Goal: Transaction & Acquisition: Download file/media

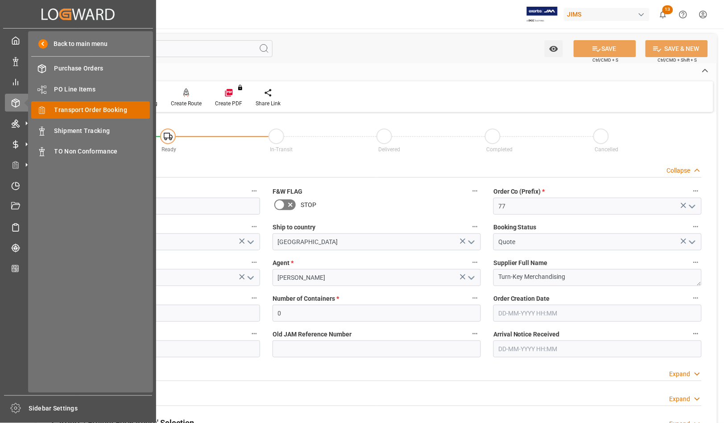
click at [65, 108] on span "Transport Order Booking" at bounding box center [102, 109] width 96 height 9
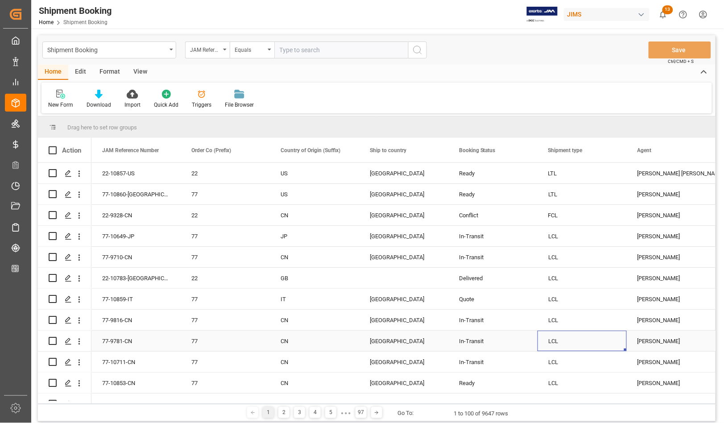
click at [596, 346] on div "LCL" at bounding box center [582, 341] width 68 height 21
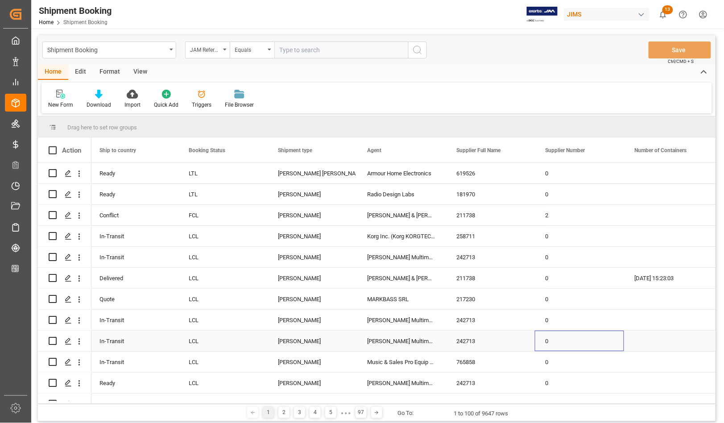
scroll to position [0, 359]
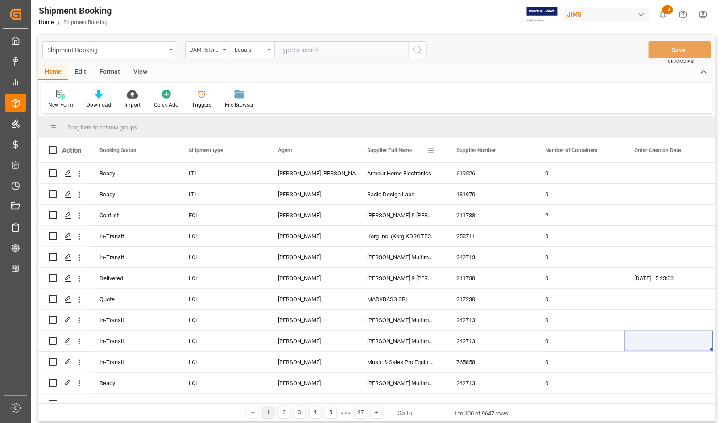
click at [431, 151] on span at bounding box center [431, 150] width 8 height 8
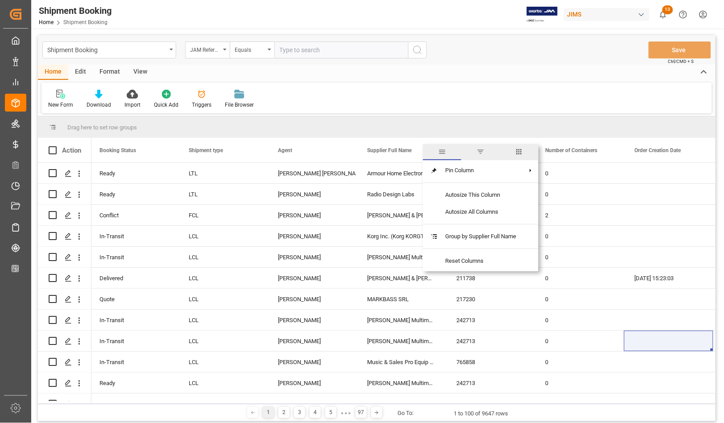
click at [484, 152] on span "filter" at bounding box center [480, 152] width 8 height 8
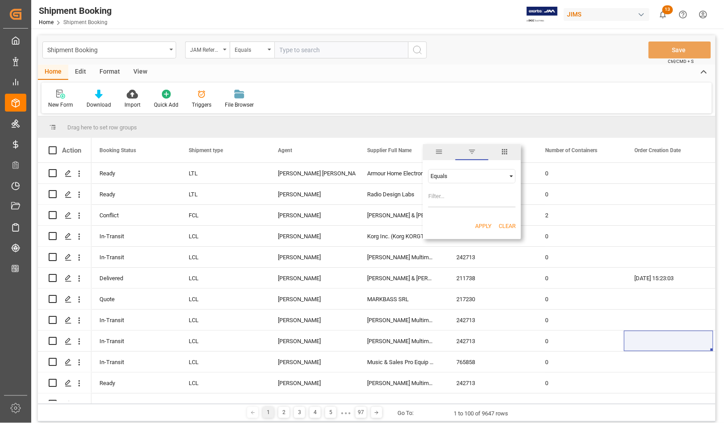
click at [448, 176] on div "Equals" at bounding box center [467, 176] width 75 height 7
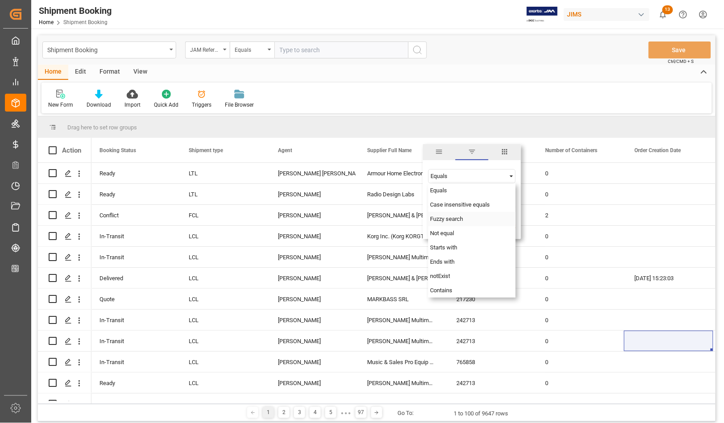
click at [444, 215] on span "Fuzzy search" at bounding box center [446, 218] width 33 height 7
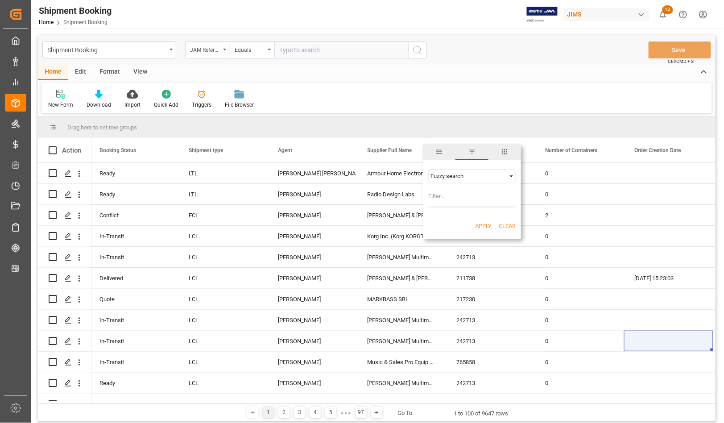
click at [438, 199] on input "Filter Value" at bounding box center [471, 198] width 87 height 18
type input "Innovative"
click at [478, 229] on button "Apply" at bounding box center [483, 226] width 16 height 9
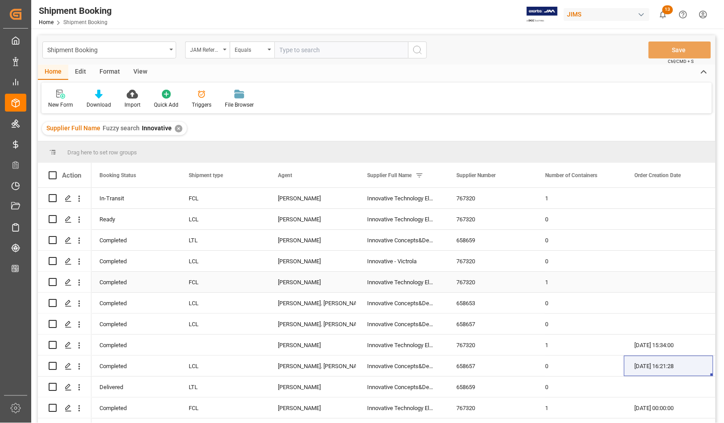
click at [243, 275] on div "FCL" at bounding box center [223, 282] width 68 height 21
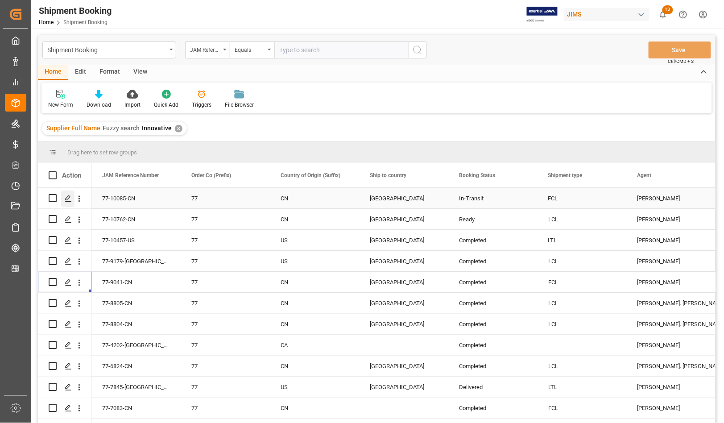
click at [66, 199] on polygon "Press SPACE to select this row." at bounding box center [68, 197] width 4 height 4
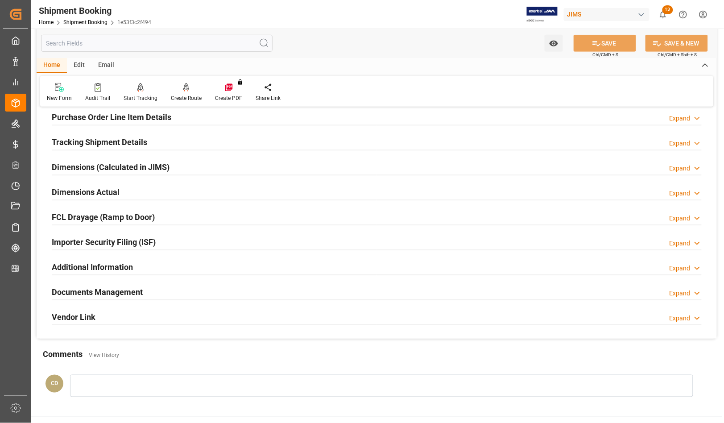
scroll to position [167, 0]
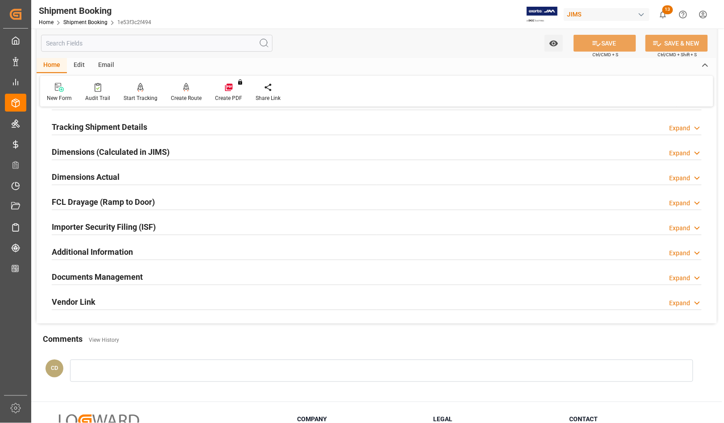
click at [88, 278] on h2 "Documents Management" at bounding box center [97, 277] width 91 height 12
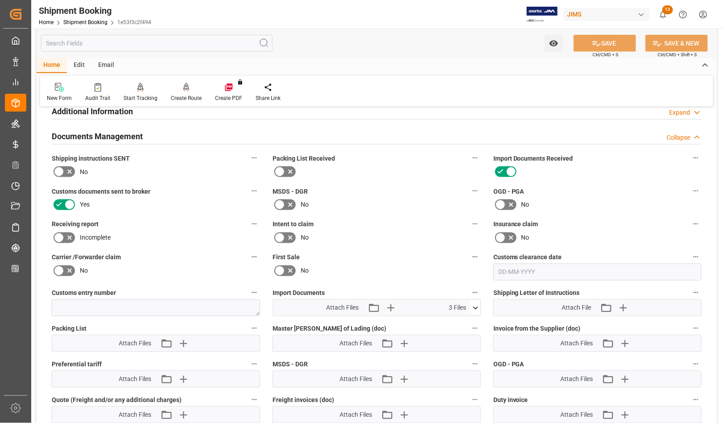
scroll to position [334, 0]
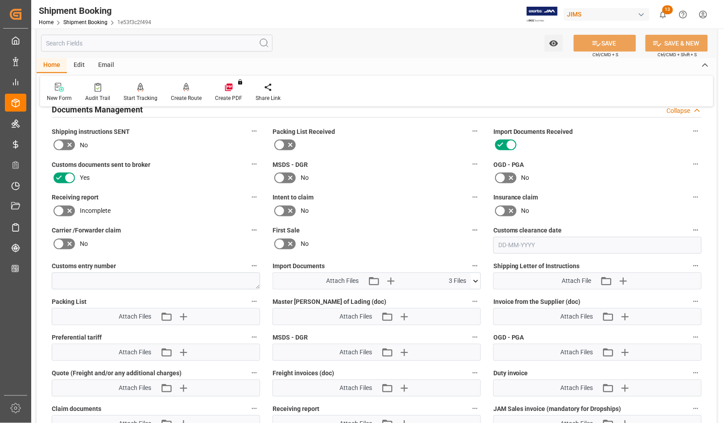
click at [470, 279] on div "Attach Files Attach existing file Upload new file 3 Files" at bounding box center [372, 281] width 198 height 16
click at [473, 278] on icon at bounding box center [475, 280] width 9 height 9
click at [453, 295] on icon at bounding box center [451, 297] width 9 height 9
click at [452, 298] on icon at bounding box center [452, 297] width 7 height 7
click at [475, 280] on icon at bounding box center [475, 281] width 5 height 3
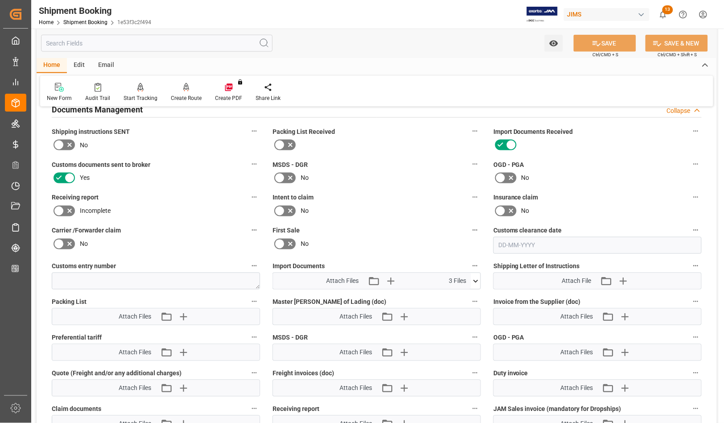
click at [474, 280] on icon at bounding box center [475, 281] width 5 height 3
click at [452, 317] on icon at bounding box center [452, 316] width 7 height 7
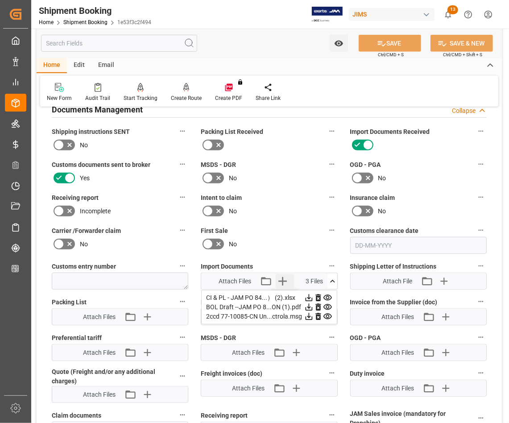
click at [286, 282] on icon "button" at bounding box center [283, 281] width 14 height 14
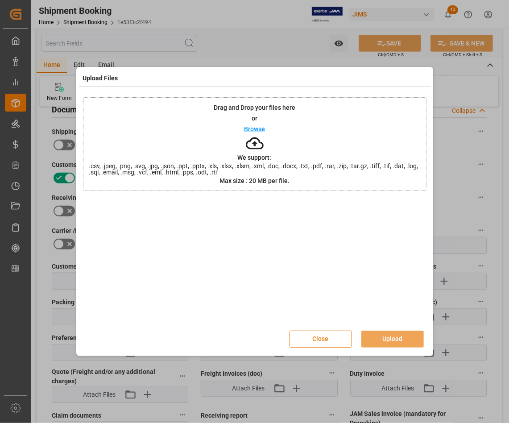
click at [320, 341] on button "Close" at bounding box center [320, 338] width 62 height 17
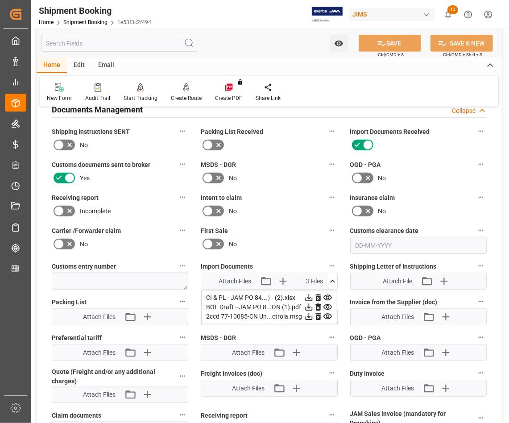
click at [334, 280] on icon at bounding box center [332, 280] width 9 height 9
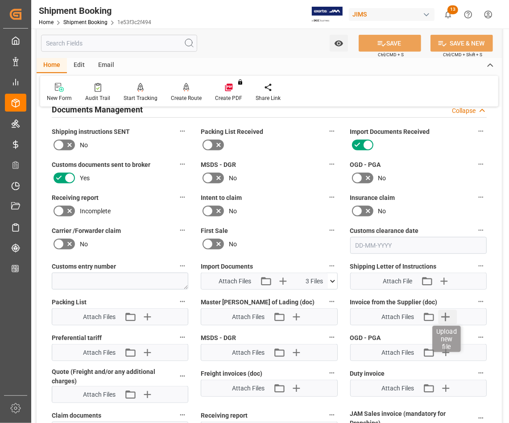
click at [446, 317] on icon "button" at bounding box center [445, 316] width 14 height 14
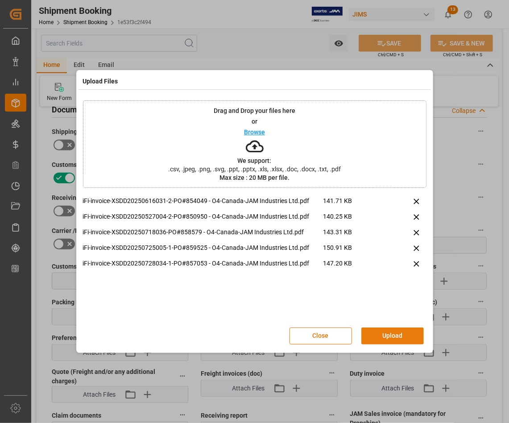
click at [393, 335] on button "Upload" at bounding box center [392, 335] width 62 height 17
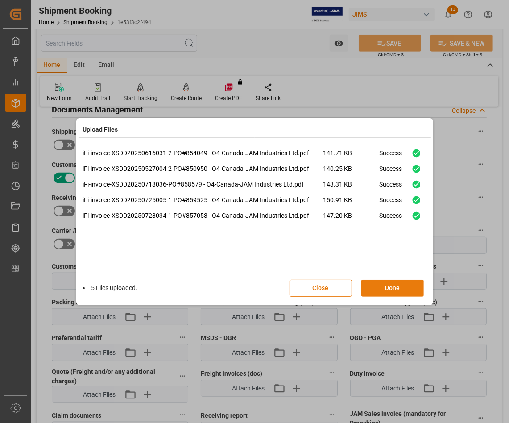
click at [396, 288] on button "Done" at bounding box center [392, 288] width 62 height 17
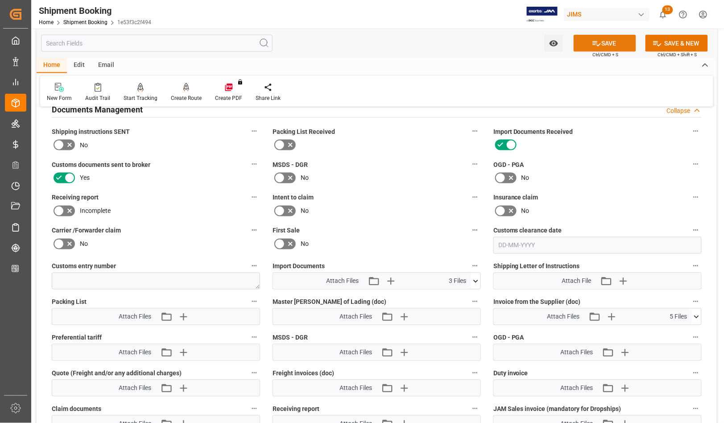
click at [593, 41] on icon at bounding box center [597, 43] width 8 height 5
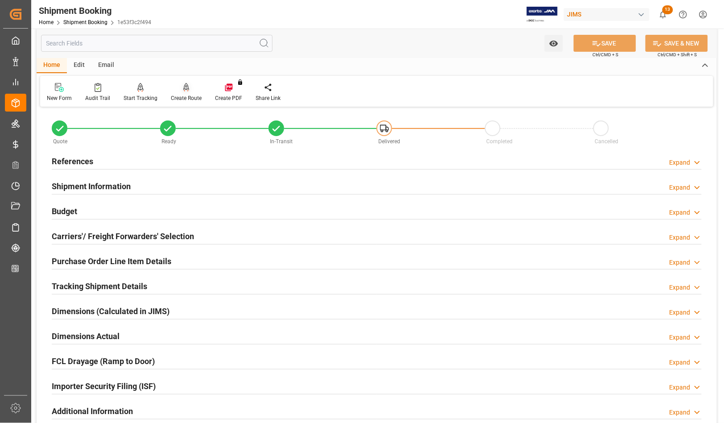
scroll to position [0, 0]
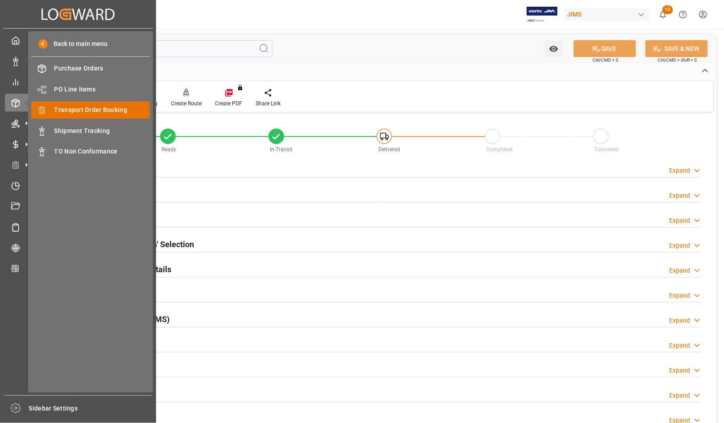
click at [91, 108] on span "Transport Order Booking" at bounding box center [102, 109] width 96 height 9
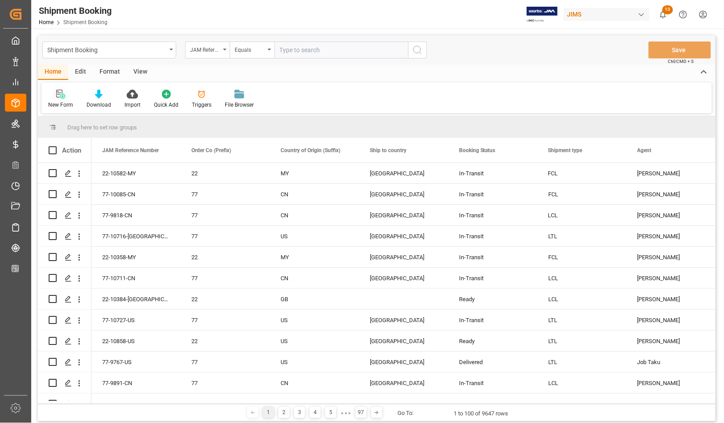
click at [55, 104] on div "New Form" at bounding box center [60, 105] width 25 height 8
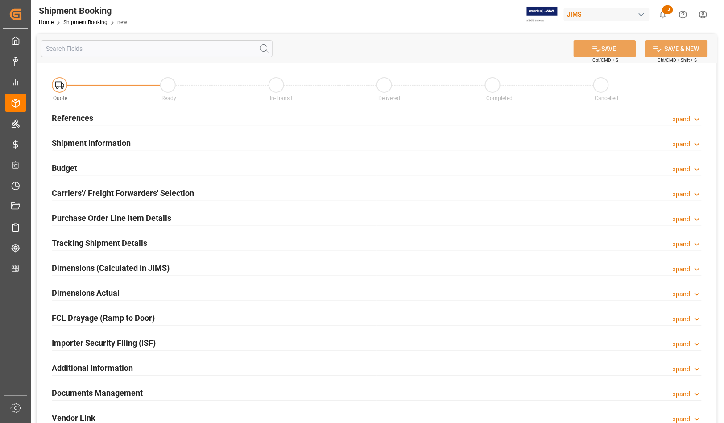
click at [67, 114] on h2 "References" at bounding box center [72, 118] width 41 height 12
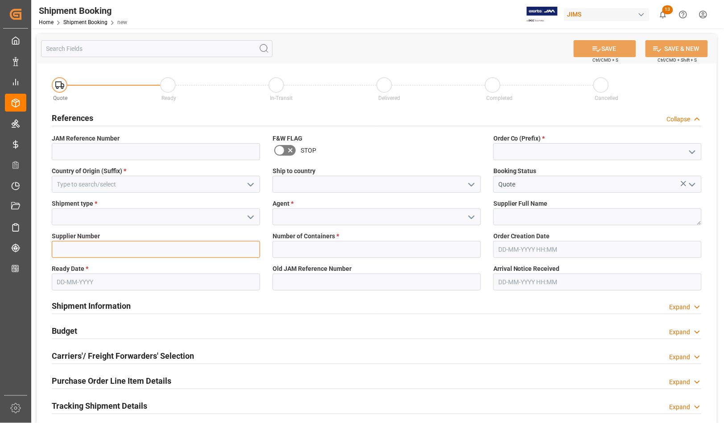
click at [70, 250] on input at bounding box center [156, 249] width 208 height 17
type input "767320"
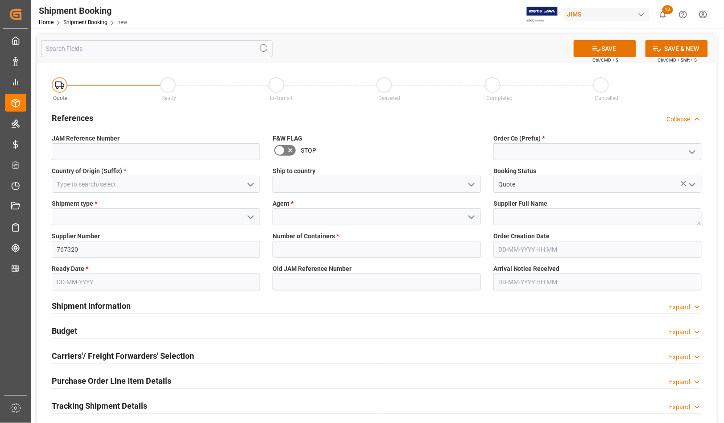
click at [139, 205] on label "Shipment type *" at bounding box center [156, 203] width 208 height 9
click at [90, 148] on input at bounding box center [156, 151] width 208 height 17
click at [61, 177] on input at bounding box center [156, 184] width 208 height 17
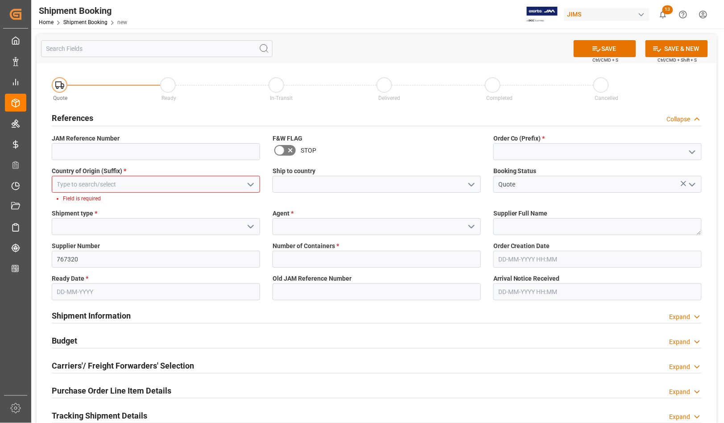
click at [250, 182] on icon "open menu" at bounding box center [250, 184] width 11 height 11
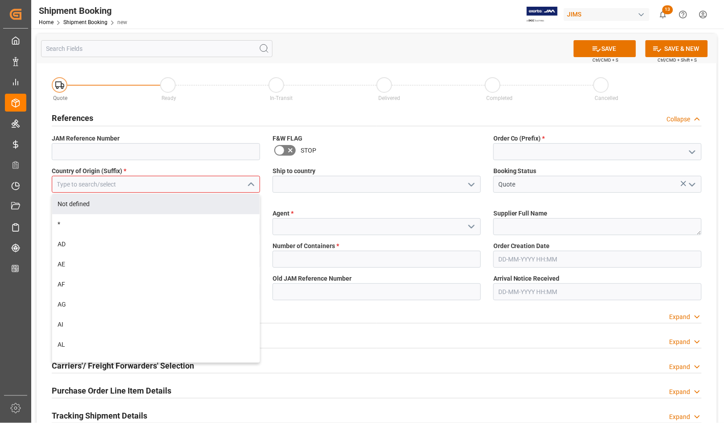
click at [132, 185] on input at bounding box center [156, 184] width 208 height 17
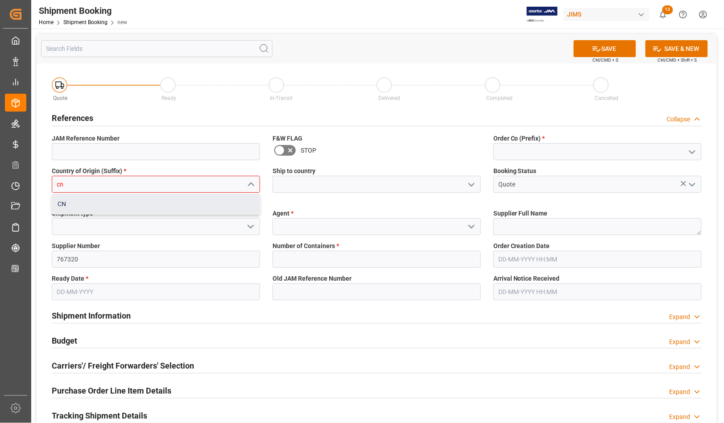
click at [106, 201] on div "CN" at bounding box center [155, 204] width 207 height 20
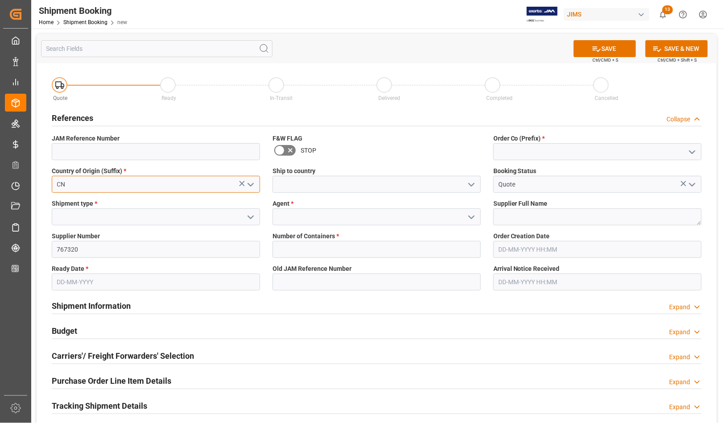
type input "CN"
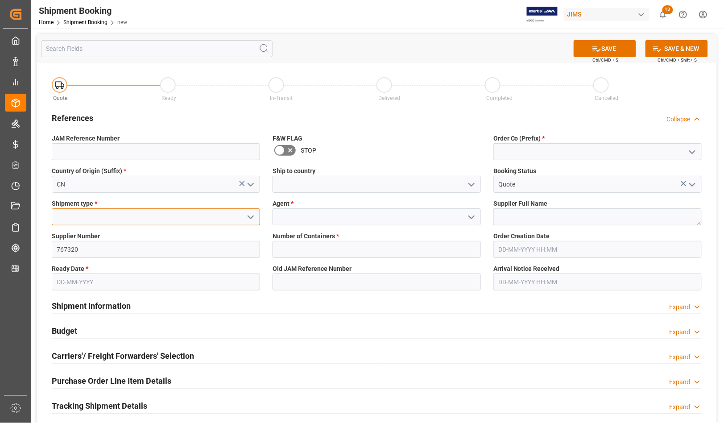
click at [106, 215] on input at bounding box center [156, 216] width 208 height 17
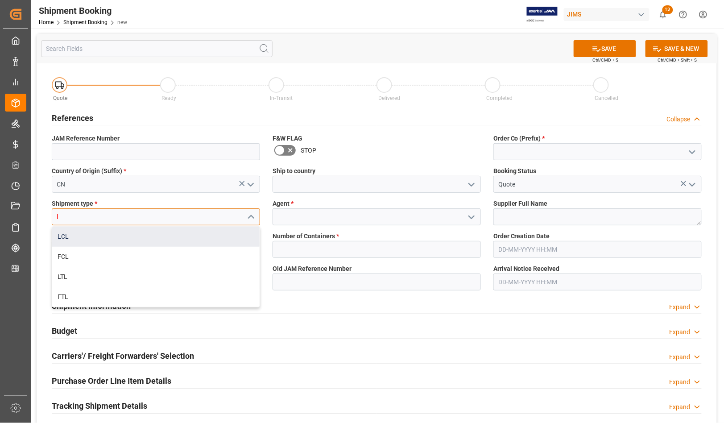
click at [97, 234] on div "LCL" at bounding box center [155, 236] width 207 height 20
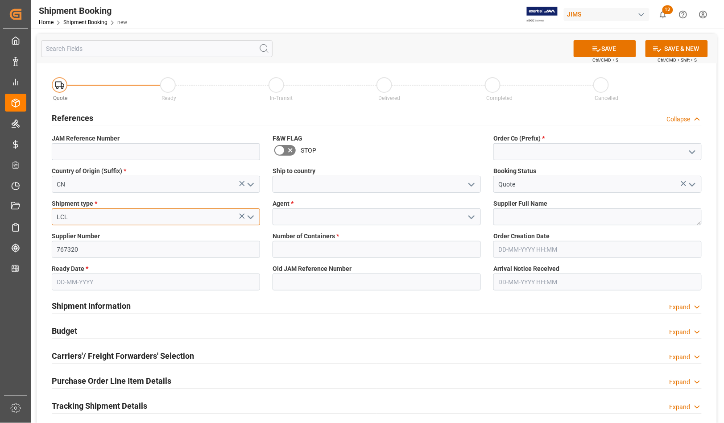
type input "LCL"
click at [288, 243] on input "text" at bounding box center [376, 249] width 208 height 17
type input "0"
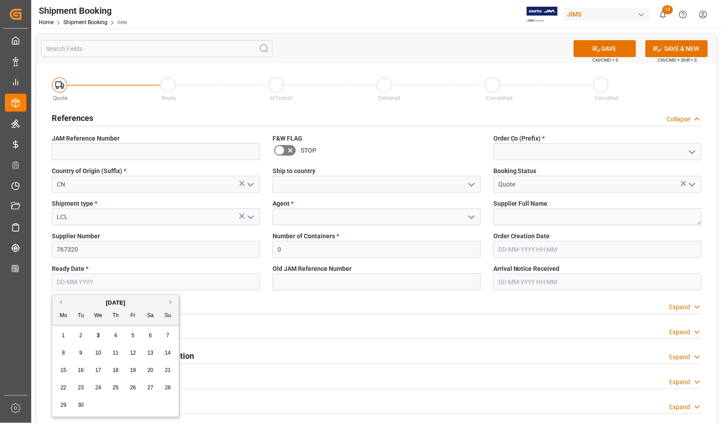
click at [95, 286] on input "text" at bounding box center [156, 281] width 208 height 17
click at [101, 388] on span "24" at bounding box center [98, 387] width 6 height 6
type input "24-09-2025"
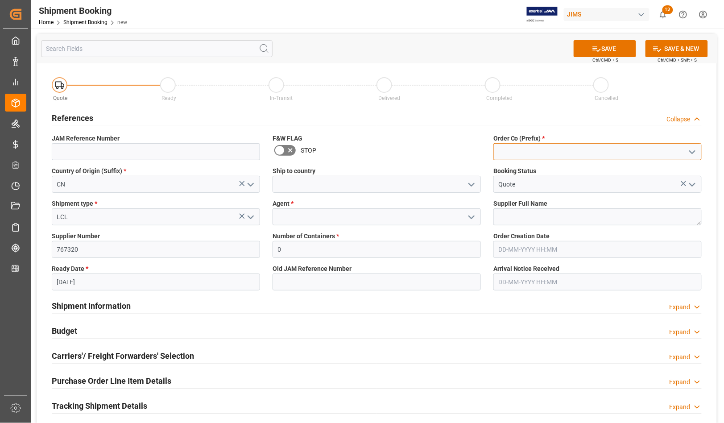
click at [512, 148] on input at bounding box center [597, 151] width 208 height 17
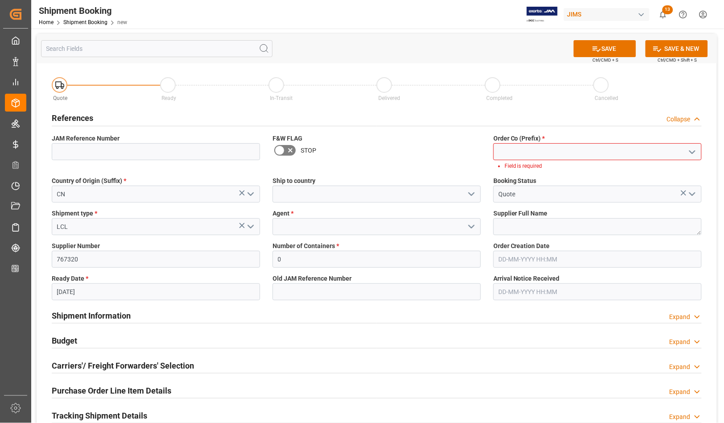
click at [688, 151] on icon "open menu" at bounding box center [692, 152] width 11 height 11
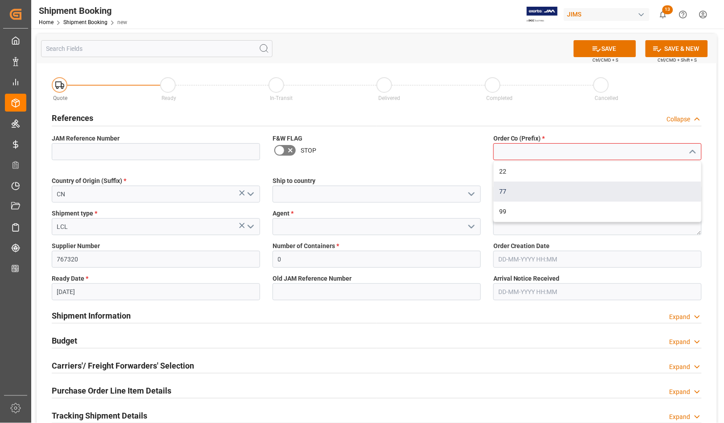
click at [572, 190] on div "77" at bounding box center [597, 191] width 207 height 20
type input "77"
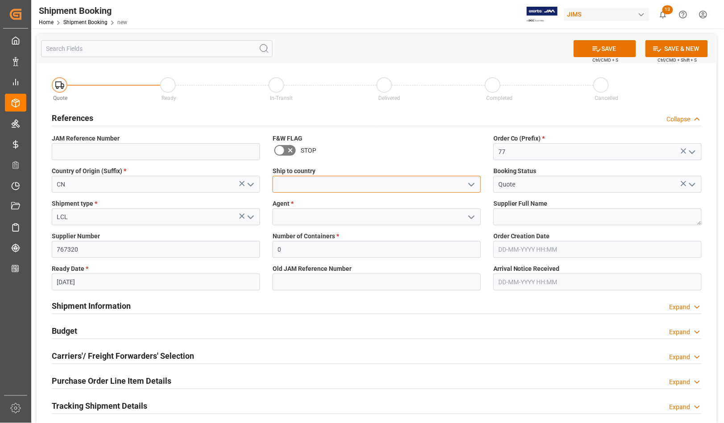
click at [357, 188] on input at bounding box center [376, 184] width 208 height 17
click at [473, 181] on icon "open menu" at bounding box center [471, 184] width 11 height 11
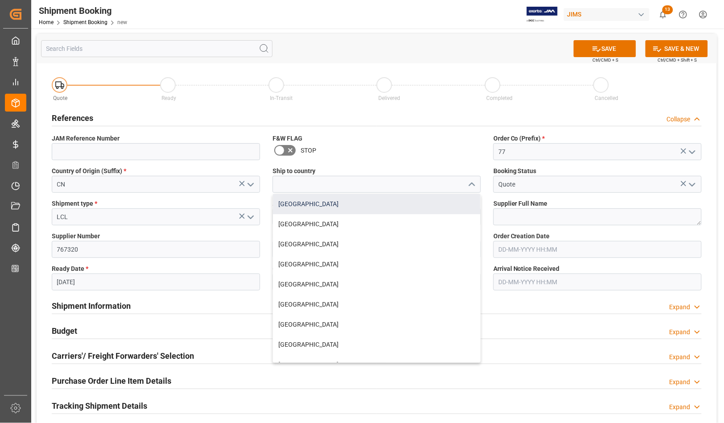
click at [338, 206] on div "[GEOGRAPHIC_DATA]" at bounding box center [376, 204] width 207 height 20
type input "[GEOGRAPHIC_DATA]"
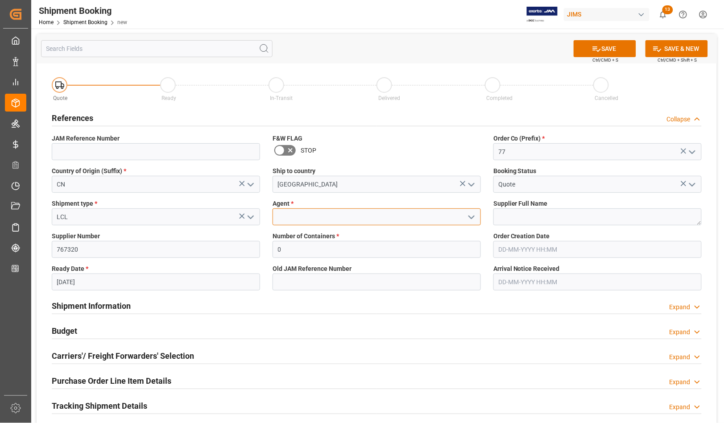
click at [333, 208] on input at bounding box center [376, 216] width 208 height 17
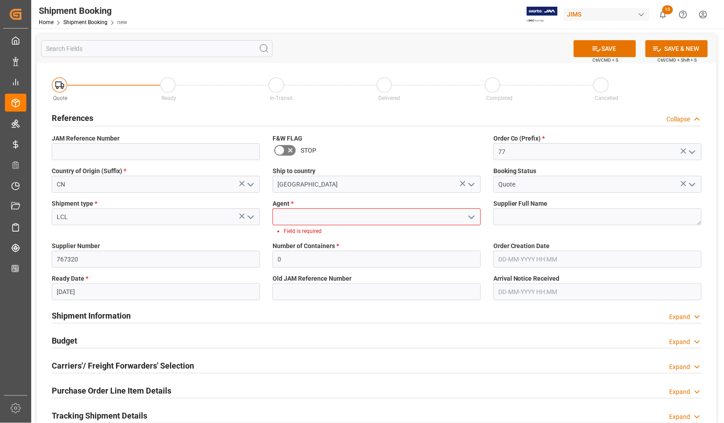
click at [469, 217] on icon "open menu" at bounding box center [471, 217] width 11 height 11
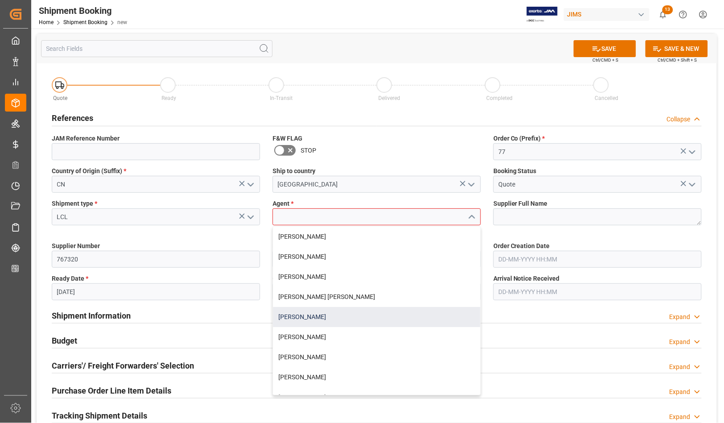
click at [323, 314] on div "[PERSON_NAME]" at bounding box center [376, 317] width 207 height 20
type input "[PERSON_NAME]"
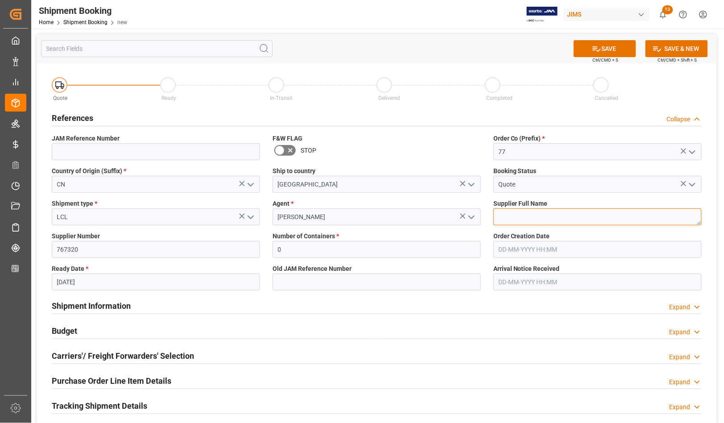
click at [560, 209] on textarea at bounding box center [597, 216] width 208 height 17
type textarea "Innovative Tehnology"
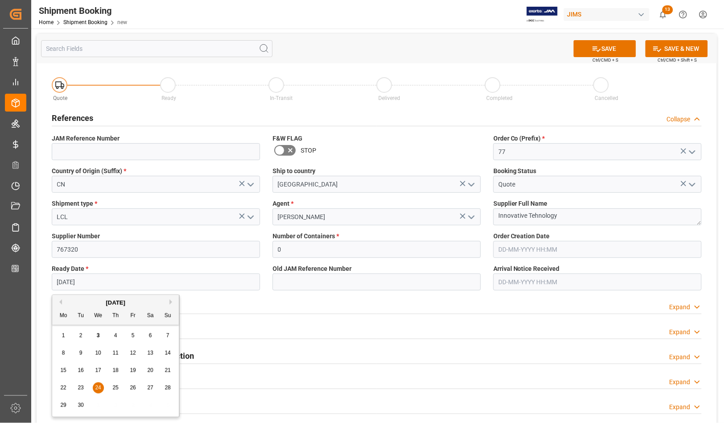
drag, startPoint x: 92, startPoint y: 282, endPoint x: 47, endPoint y: 276, distance: 45.4
click at [47, 276] on div "Ready Date * 24-09-2025" at bounding box center [155, 277] width 221 height 33
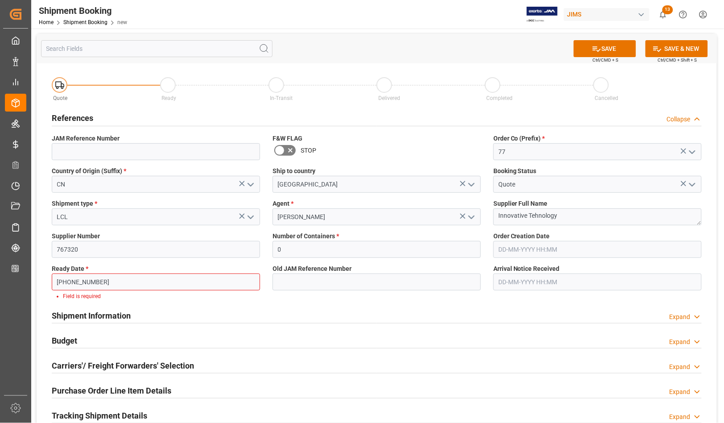
click at [132, 262] on div "Ready Date * 01-01-100125 Field is required" at bounding box center [155, 282] width 221 height 42
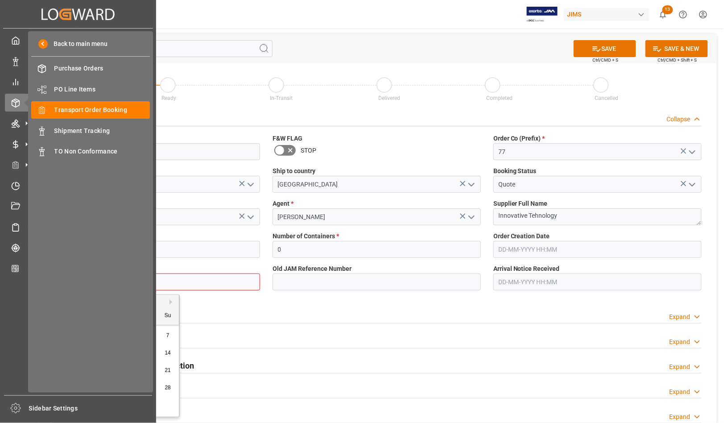
drag, startPoint x: 108, startPoint y: 284, endPoint x: 29, endPoint y: 284, distance: 78.9
click at [29, 284] on div "Created by potrace 1.15, written by Peter Selinger 2001-2017 Created by potrace…" at bounding box center [362, 211] width 724 height 423
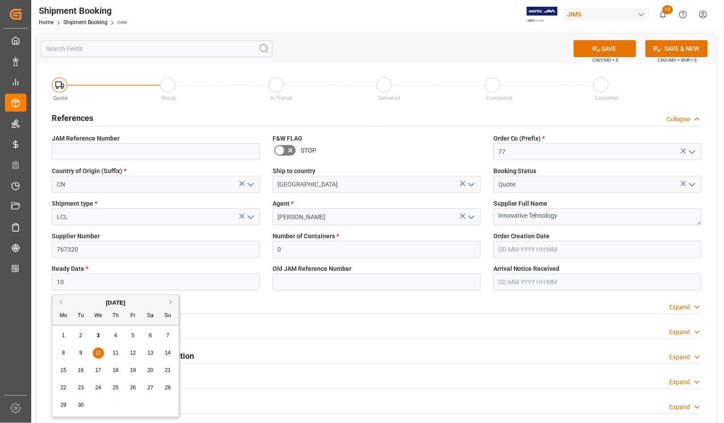
click at [56, 331] on div "1 2 3 4 5 6 7" at bounding box center [116, 335] width 122 height 17
click at [172, 303] on button "Next Month" at bounding box center [171, 301] width 5 height 5
click at [97, 336] on span "1" at bounding box center [98, 335] width 3 height 6
type input "01-10-2025"
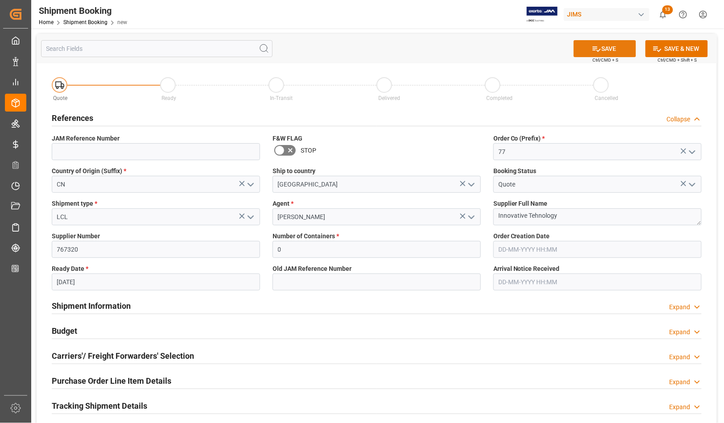
click at [607, 45] on button "SAVE" at bounding box center [604, 48] width 62 height 17
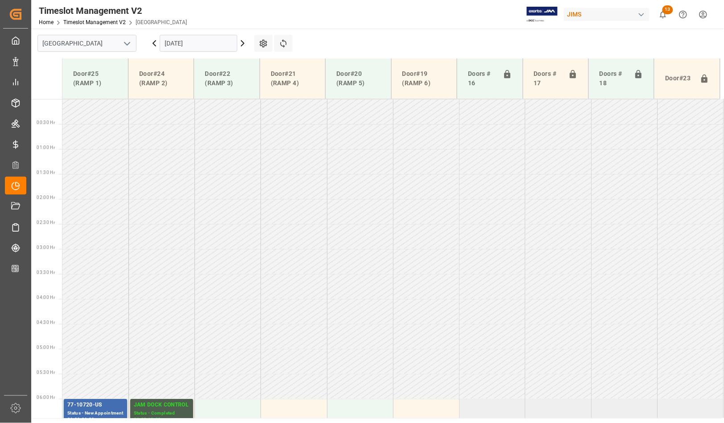
scroll to position [224, 0]
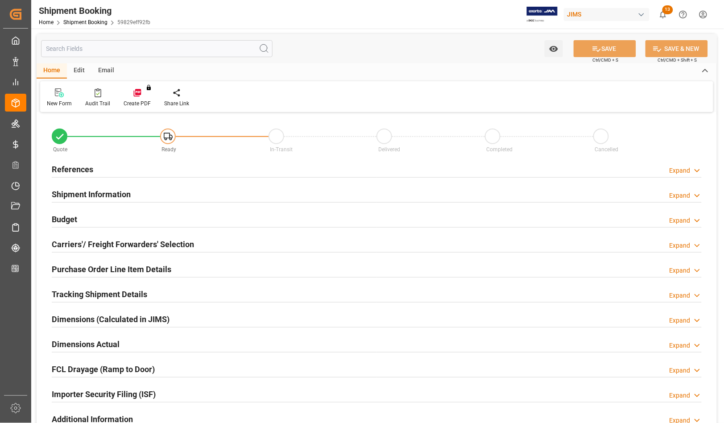
type input "0"
type input "01-10-2025"
click at [63, 164] on h2 "References" at bounding box center [72, 169] width 41 height 12
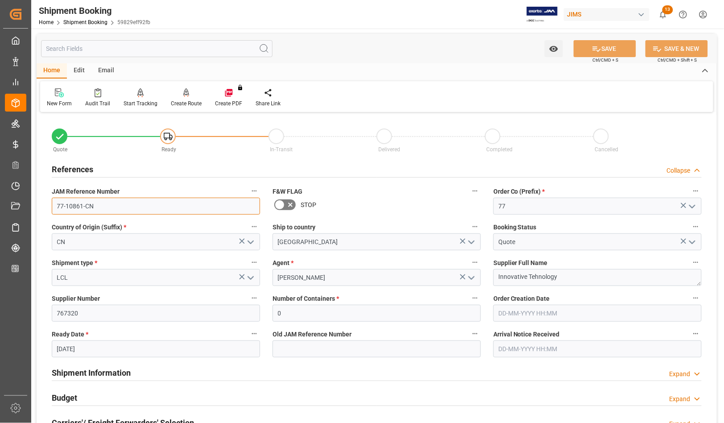
drag, startPoint x: 95, startPoint y: 210, endPoint x: 39, endPoint y: 204, distance: 56.1
click at [39, 204] on div "Quote Ready In-Transit Delivered Completed Cancelled References Collapse JAM Re…" at bounding box center [377, 392] width 680 height 554
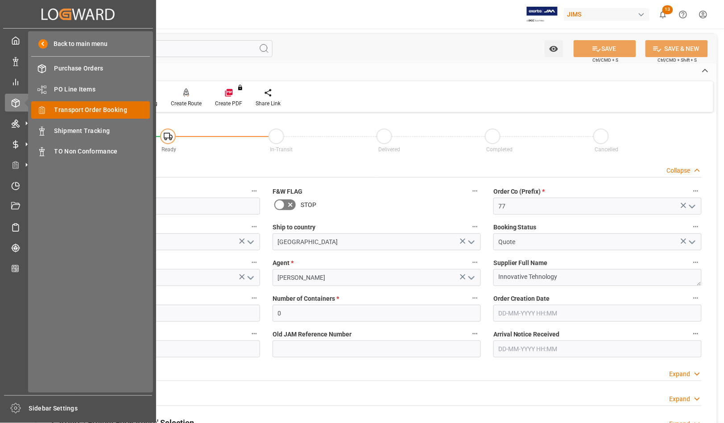
click at [81, 110] on span "Transport Order Booking" at bounding box center [102, 109] width 96 height 9
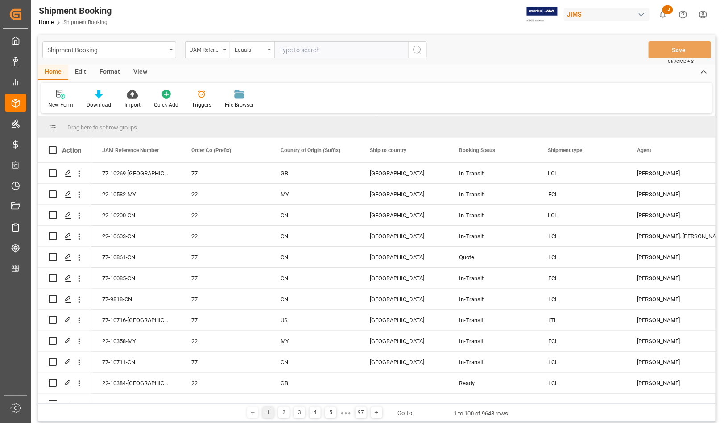
click at [312, 52] on input "text" at bounding box center [341, 49] width 134 height 17
type input "77-10849-[GEOGRAPHIC_DATA]"
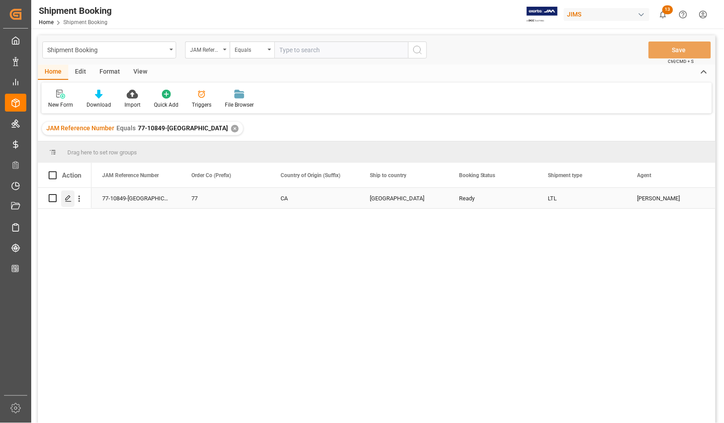
click at [66, 199] on icon "Press SPACE to select this row." at bounding box center [68, 198] width 7 height 7
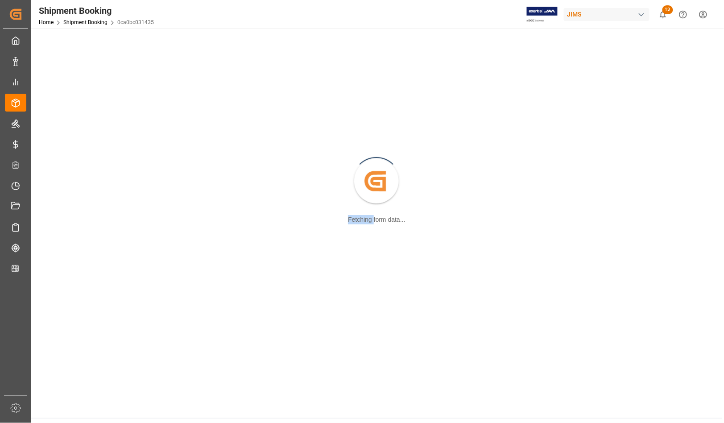
click at [66, 199] on div "Created by potrace 1.15, written by Peter Selinger 2001-2017 Fetching form data…" at bounding box center [377, 182] width 680 height 296
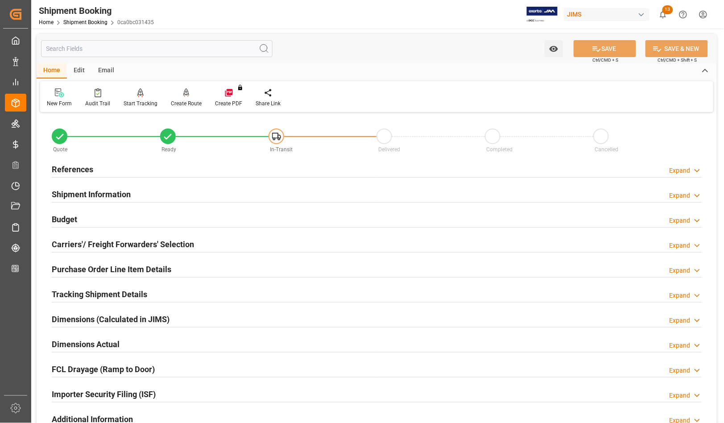
drag, startPoint x: 366, startPoint y: 21, endPoint x: 501, endPoint y: 21, distance: 134.2
click at [501, 21] on div "Shipment Booking Home Shipment Booking 0ca0bc031435 JIMS 13 Notifications Only …" at bounding box center [374, 14] width 699 height 29
click at [65, 212] on div "Budget" at bounding box center [64, 218] width 25 height 17
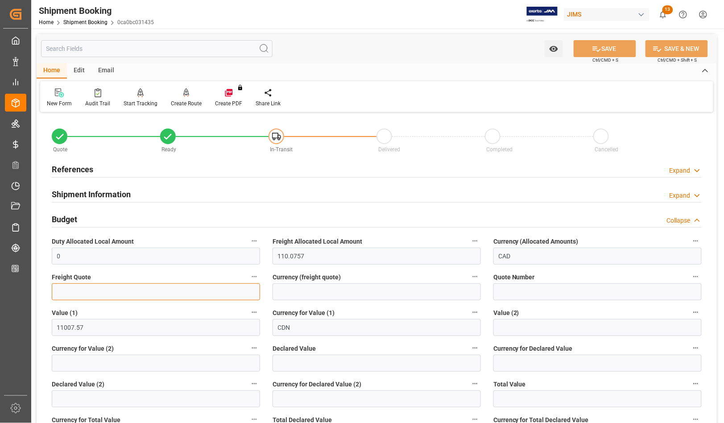
click at [84, 292] on input "text" at bounding box center [156, 291] width 208 height 17
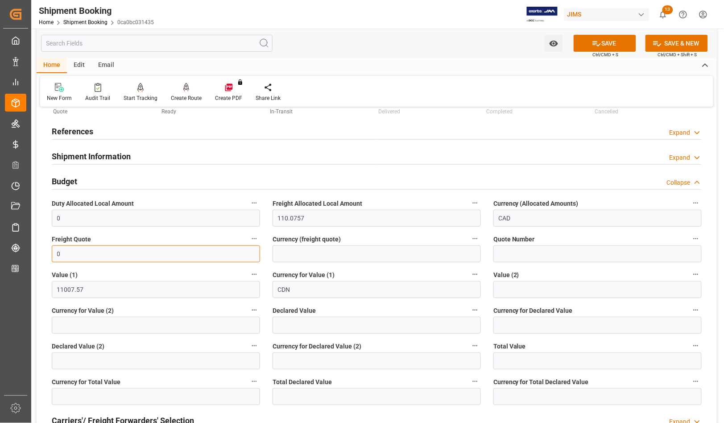
scroll to position [56, 0]
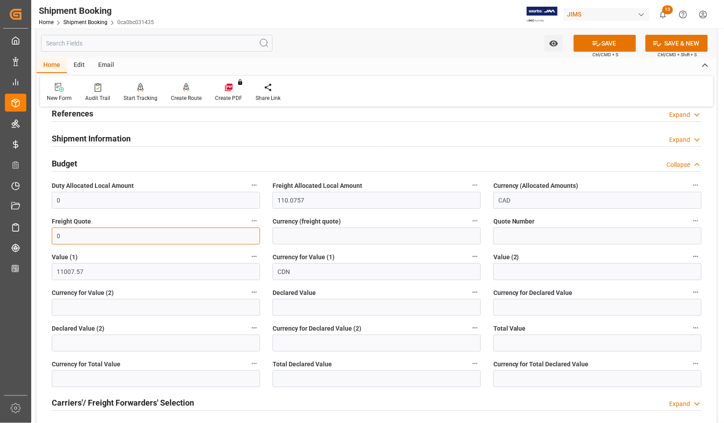
type input "0"
click at [320, 372] on input "text" at bounding box center [376, 378] width 208 height 17
type input "11007.57"
click at [540, 377] on input at bounding box center [597, 378] width 208 height 17
type input "CAD"
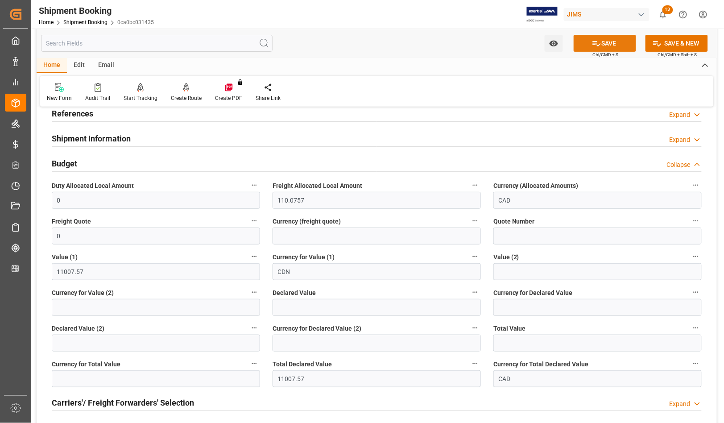
click at [584, 41] on button "SAVE" at bounding box center [604, 43] width 62 height 17
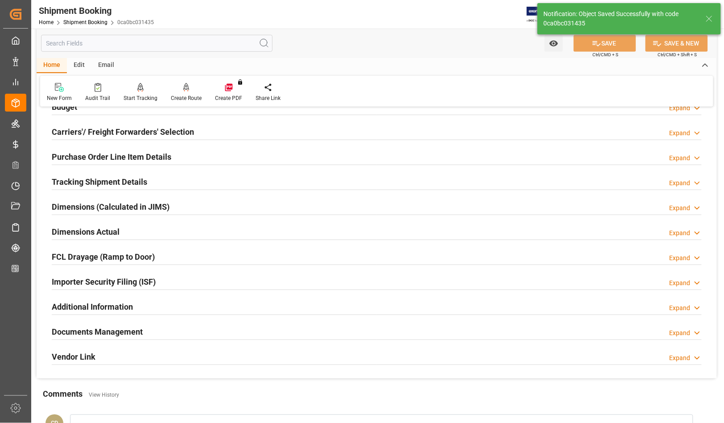
scroll to position [111, 0]
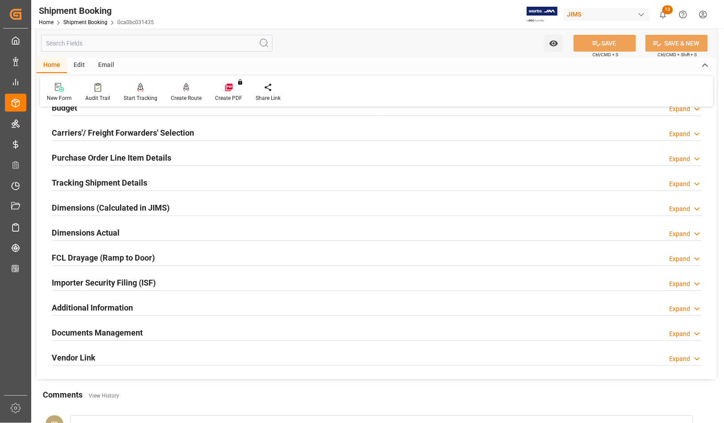
click at [78, 134] on h2 "Carriers'/ Freight Forwarders' Selection" at bounding box center [123, 133] width 142 height 12
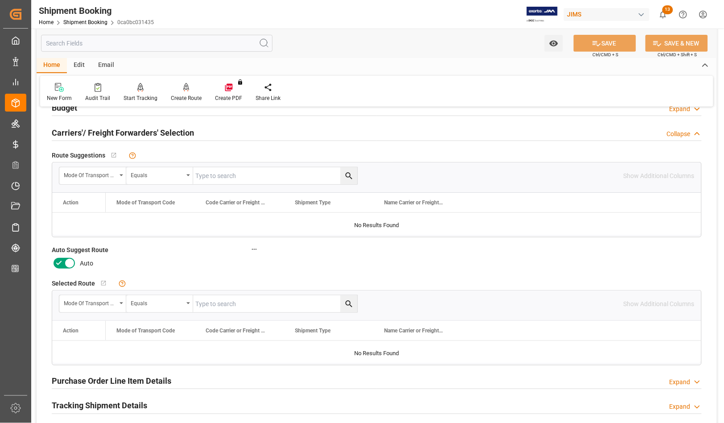
click at [69, 265] on icon at bounding box center [69, 263] width 11 height 11
click at [0, 0] on input "checkbox" at bounding box center [0, 0] width 0 height 0
click at [593, 41] on icon at bounding box center [596, 43] width 9 height 9
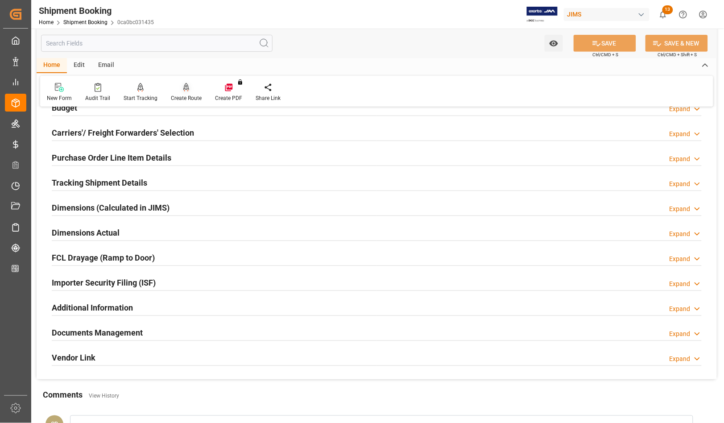
click at [179, 99] on div "Create Route" at bounding box center [186, 98] width 31 height 8
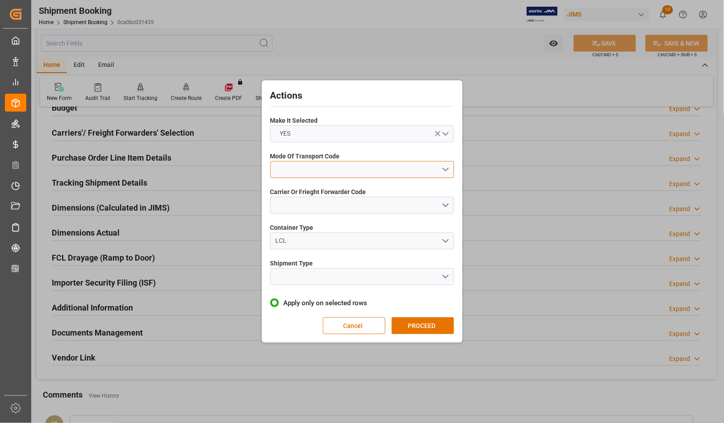
click at [297, 166] on button "open menu" at bounding box center [362, 169] width 184 height 17
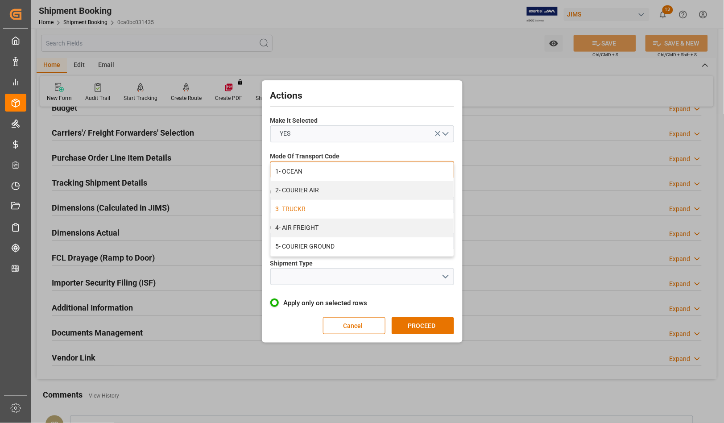
click at [307, 210] on div "3- TRUCKR" at bounding box center [362, 209] width 183 height 19
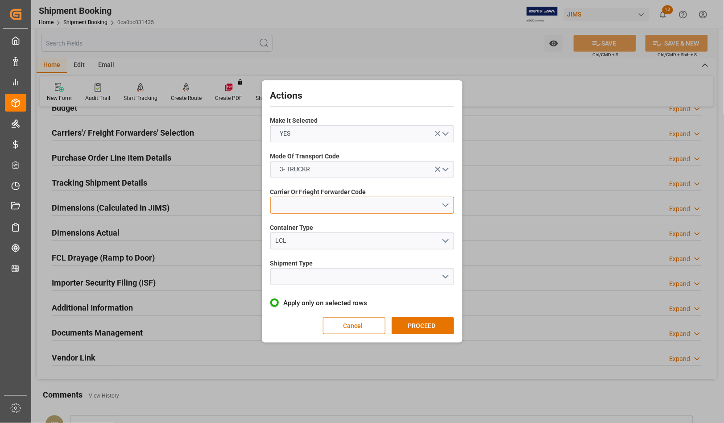
click at [304, 204] on button "open menu" at bounding box center [362, 205] width 184 height 17
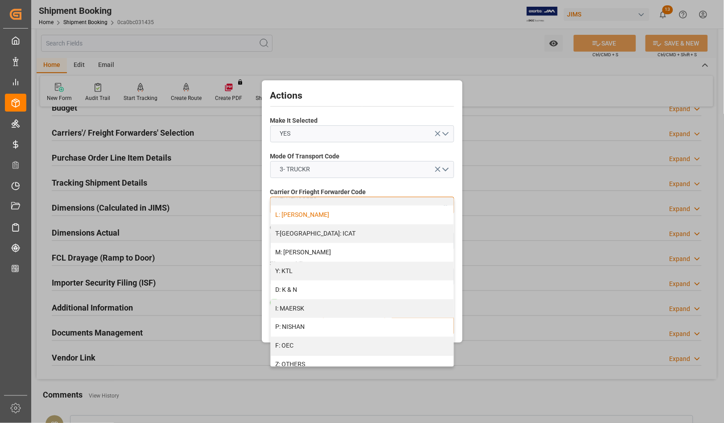
scroll to position [477, 0]
click at [292, 253] on div "Z: OTHERS" at bounding box center [362, 254] width 183 height 19
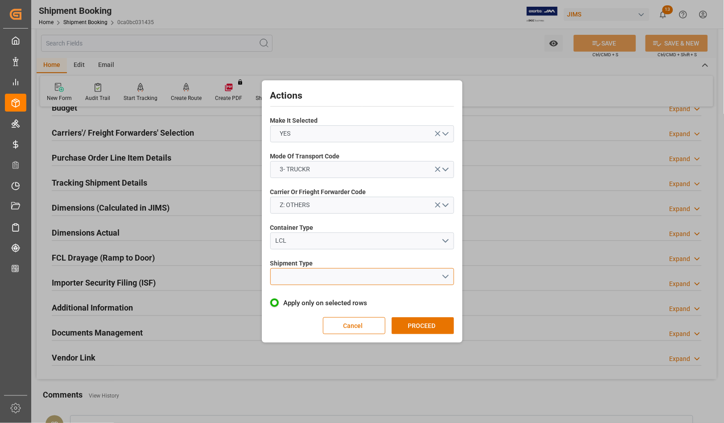
click at [344, 274] on button "open menu" at bounding box center [362, 276] width 184 height 17
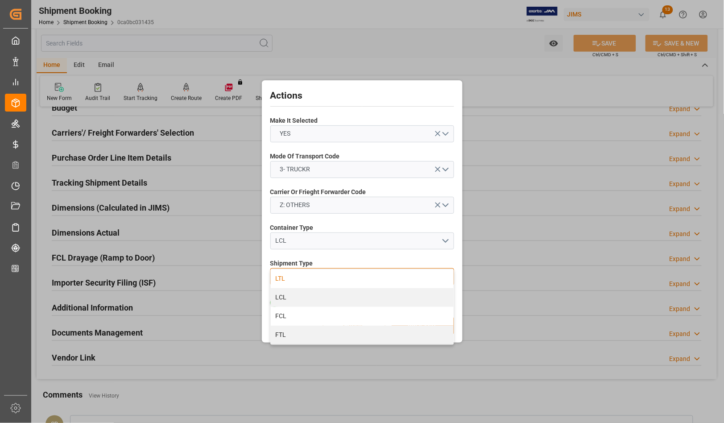
click at [299, 279] on div "LTL" at bounding box center [362, 278] width 183 height 19
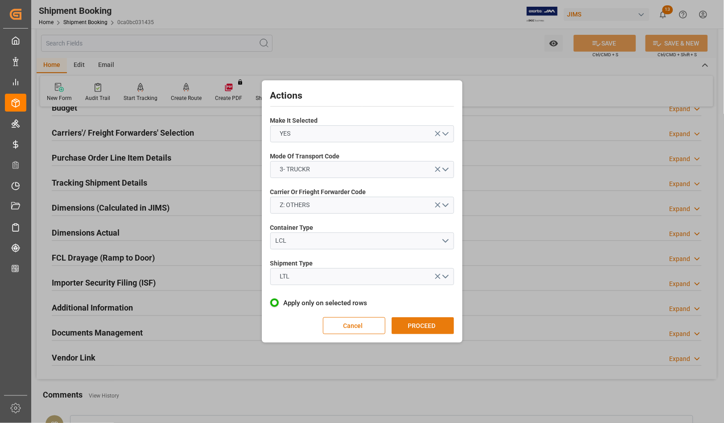
click at [436, 323] on button "PROCEED" at bounding box center [422, 325] width 62 height 17
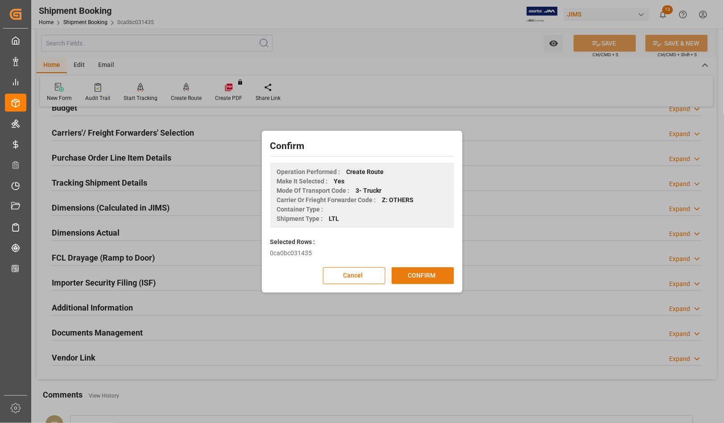
click at [429, 277] on button "CONFIRM" at bounding box center [422, 275] width 62 height 17
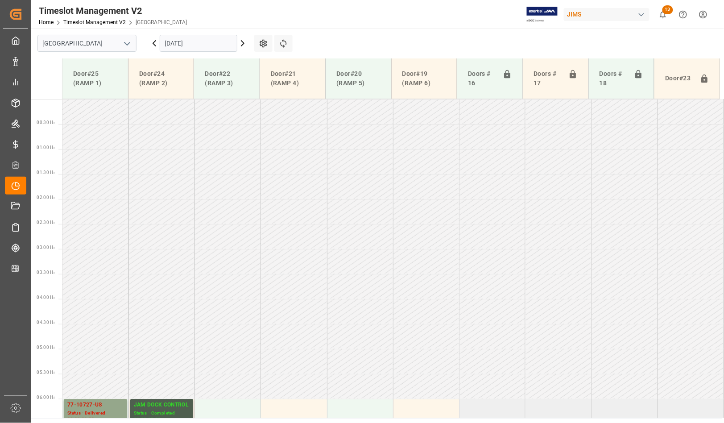
scroll to position [503, 0]
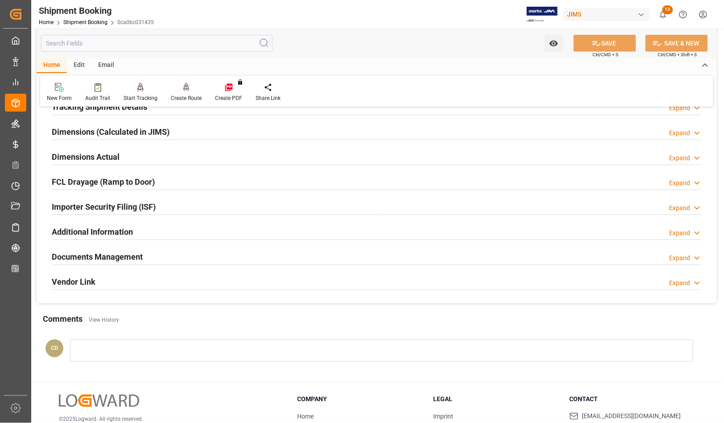
scroll to position [223, 0]
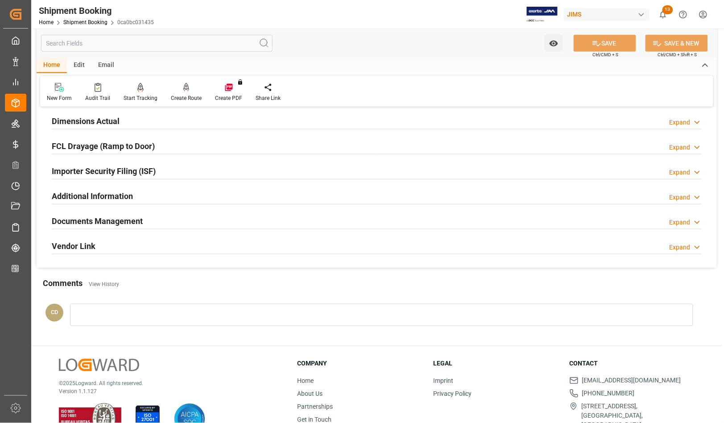
click at [100, 220] on h2 "Documents Management" at bounding box center [97, 221] width 91 height 12
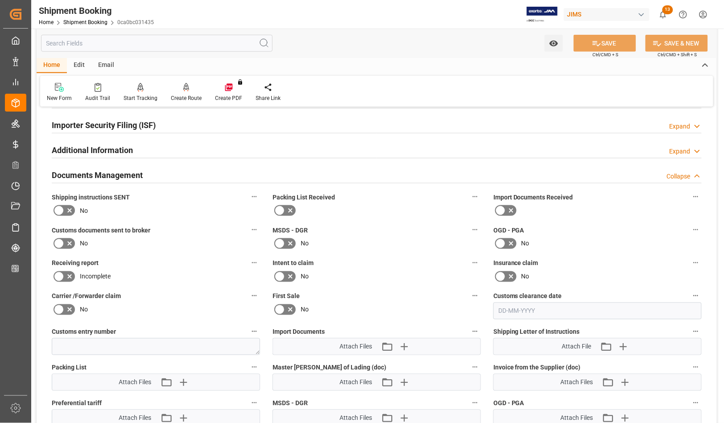
scroll to position [334, 0]
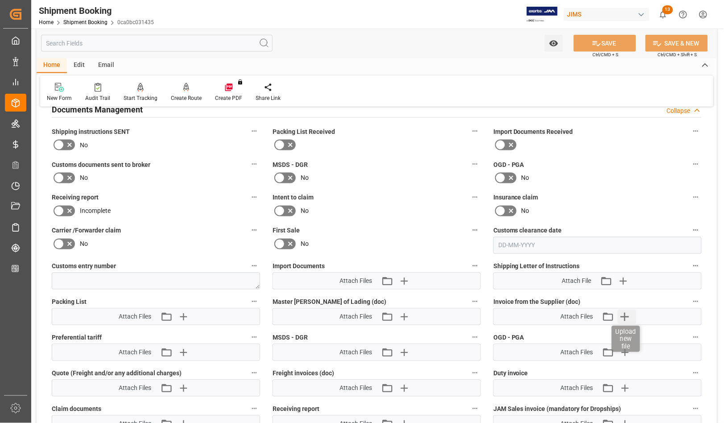
click at [624, 317] on icon "button" at bounding box center [624, 316] width 14 height 14
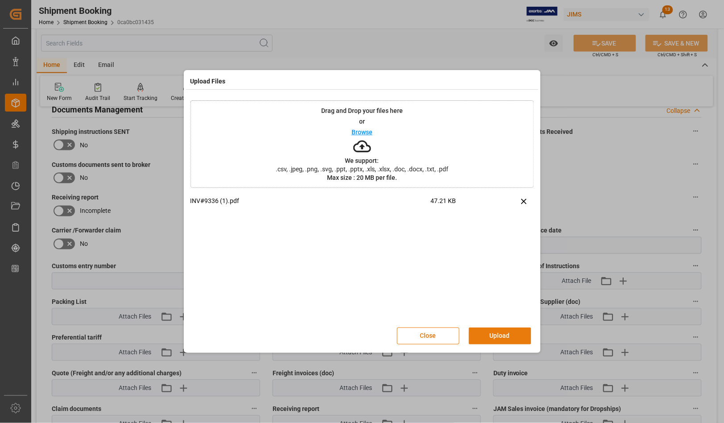
click at [496, 332] on button "Upload" at bounding box center [500, 335] width 62 height 17
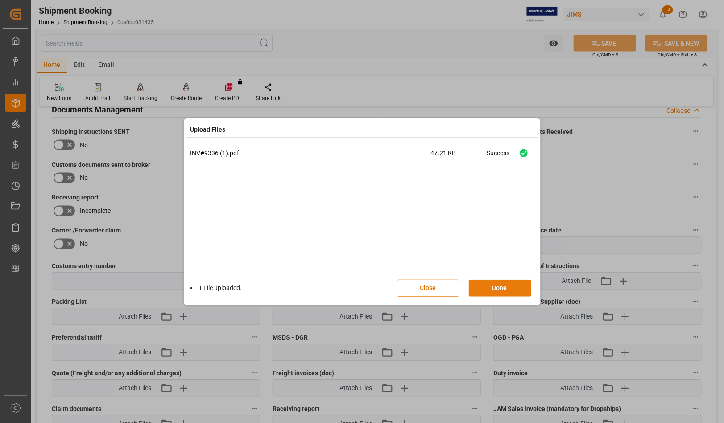
click at [495, 288] on button "Done" at bounding box center [500, 288] width 62 height 17
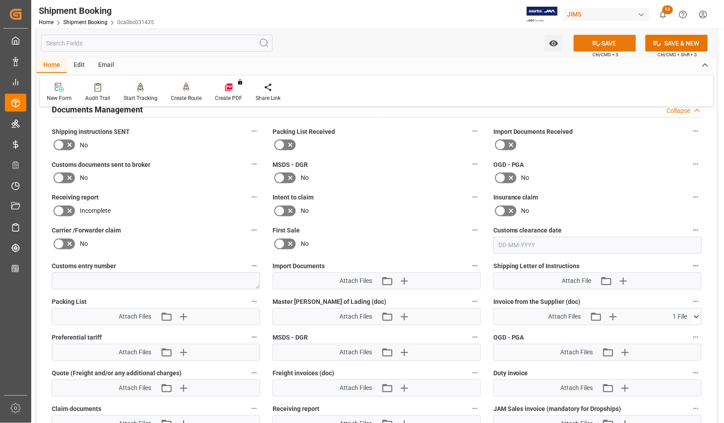
click at [603, 41] on button "SAVE" at bounding box center [604, 43] width 62 height 17
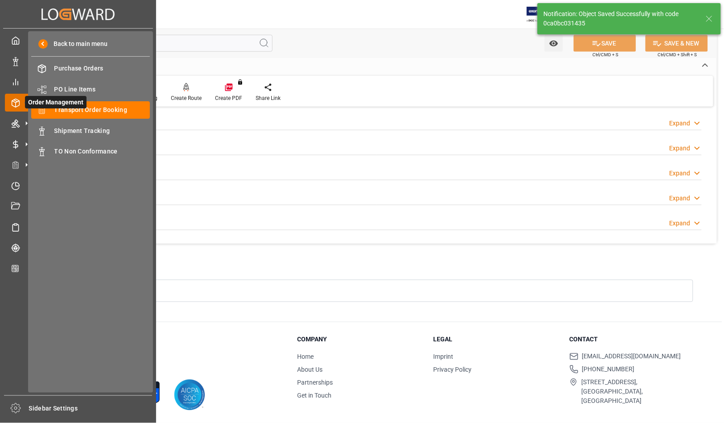
scroll to position [247, 0]
click at [82, 128] on span "Shipment Tracking" at bounding box center [102, 130] width 96 height 9
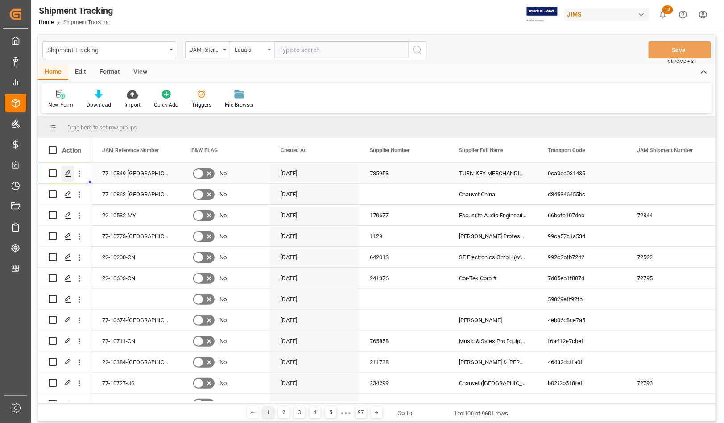
click at [68, 172] on icon "Press SPACE to select this row." at bounding box center [68, 173] width 7 height 7
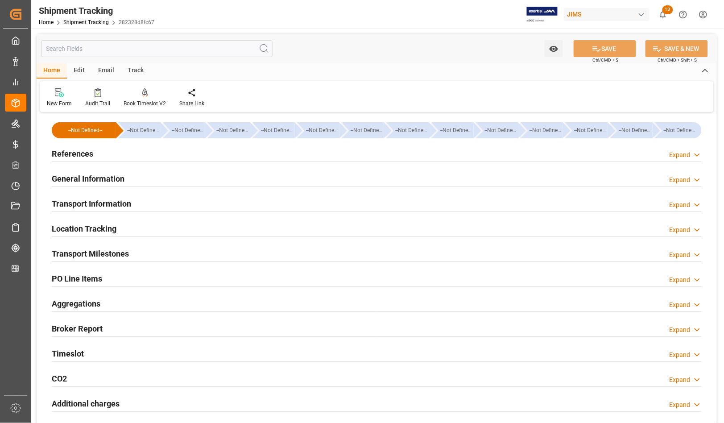
click at [75, 152] on h2 "References" at bounding box center [72, 154] width 41 height 12
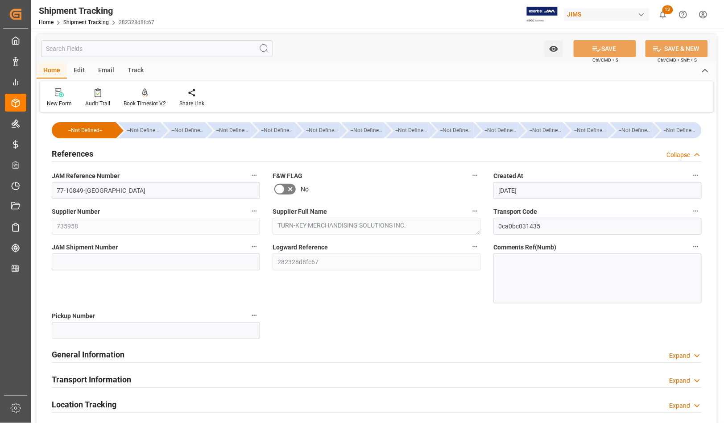
click at [66, 148] on h2 "References" at bounding box center [72, 154] width 41 height 12
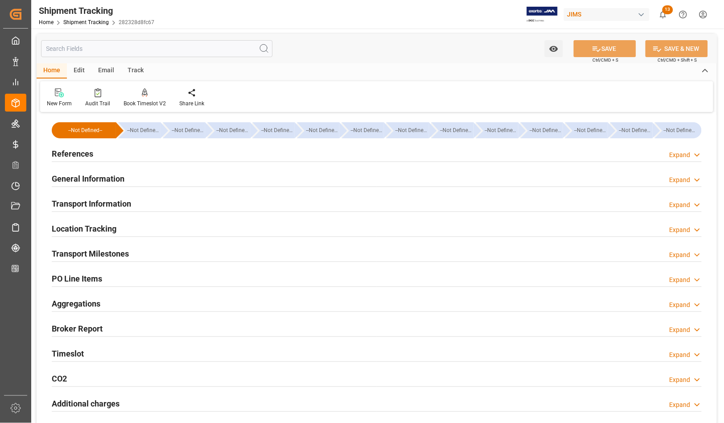
click at [85, 254] on h2 "Transport Milestones" at bounding box center [90, 253] width 77 height 12
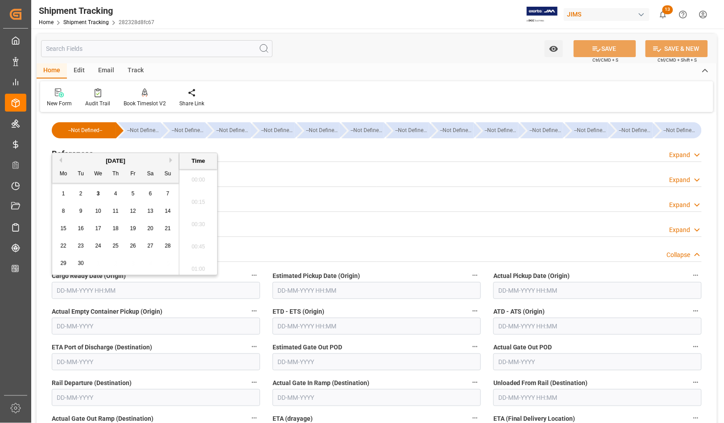
click at [95, 295] on input "text" at bounding box center [156, 290] width 208 height 17
click at [61, 200] on div "1 2 3 4 5 6 7" at bounding box center [116, 193] width 122 height 17
click at [79, 195] on span "2" at bounding box center [80, 193] width 3 height 6
type input "[DATE] 00:00"
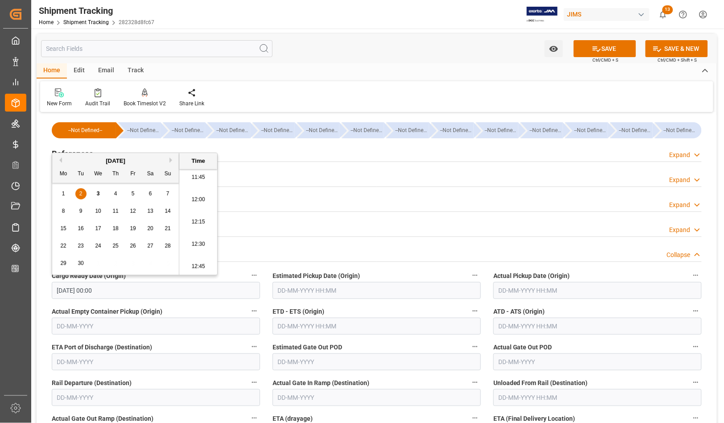
click at [573, 292] on input "text" at bounding box center [597, 290] width 208 height 17
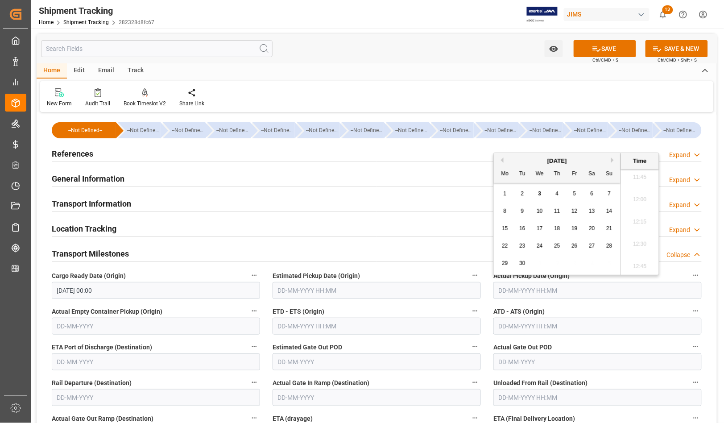
click at [503, 202] on div "8 9 10 11 12 13 14" at bounding box center [557, 210] width 122 height 17
click at [522, 197] on span "2" at bounding box center [522, 193] width 3 height 6
type input "[DATE] 00:00"
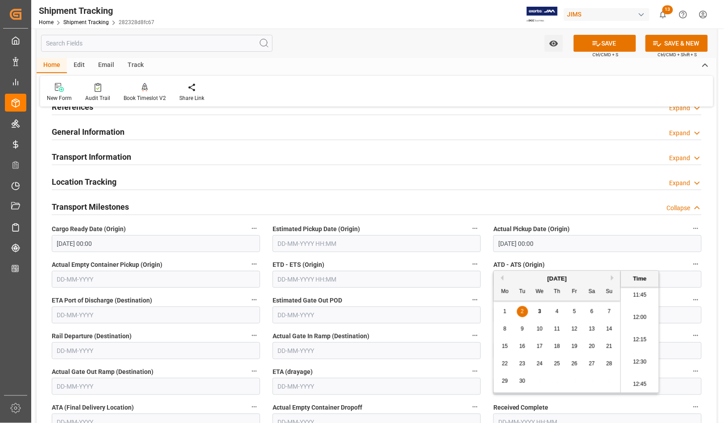
scroll to position [111, 0]
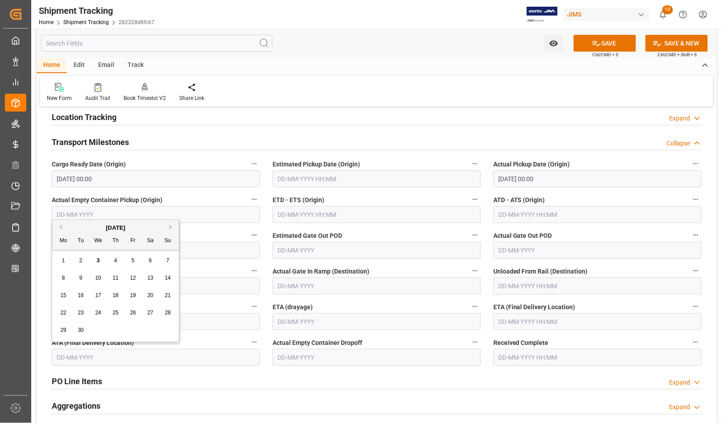
click at [108, 364] on input "text" at bounding box center [156, 357] width 208 height 17
click at [58, 310] on div "22" at bounding box center [63, 313] width 11 height 11
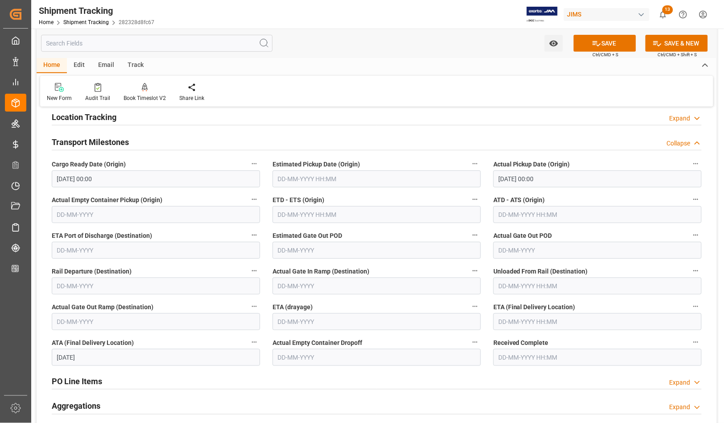
click at [88, 355] on input "[DATE]" at bounding box center [156, 357] width 208 height 17
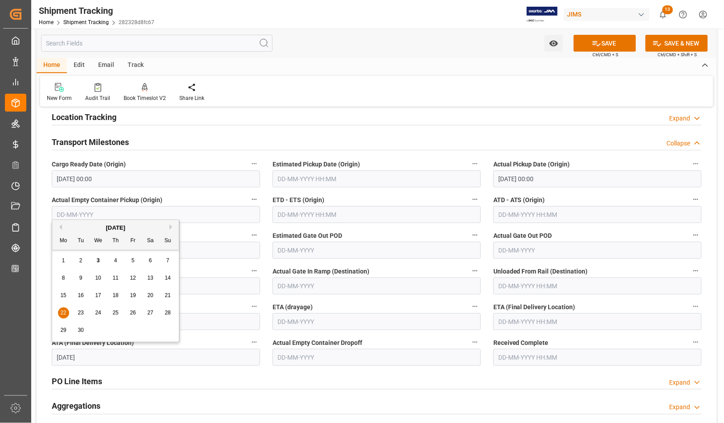
click at [99, 257] on span "3" at bounding box center [98, 260] width 3 height 6
type input "[DATE]"
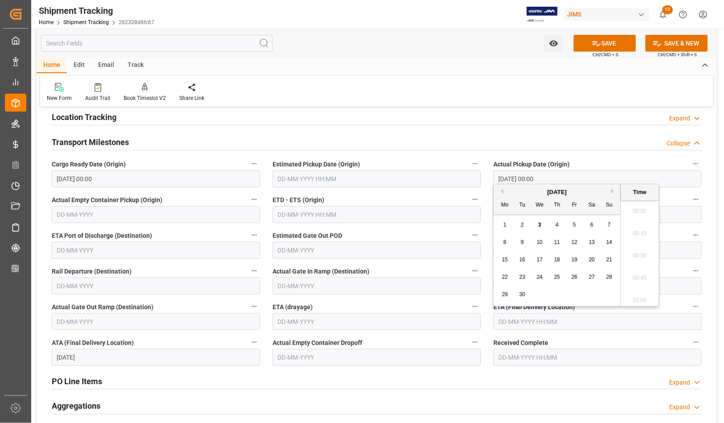
click at [522, 323] on input "text" at bounding box center [597, 321] width 208 height 17
click at [498, 252] on div "15 16 17 18 19 20 21" at bounding box center [557, 259] width 122 height 17
click at [538, 226] on span "3" at bounding box center [539, 225] width 3 height 6
type input "[DATE] 00:00"
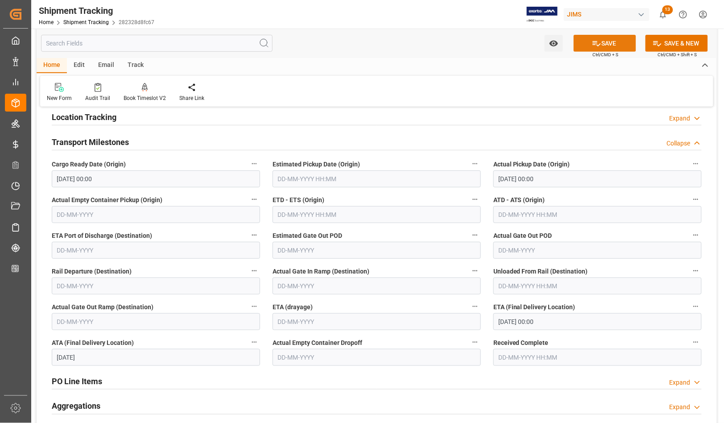
click at [604, 45] on button "SAVE" at bounding box center [604, 43] width 62 height 17
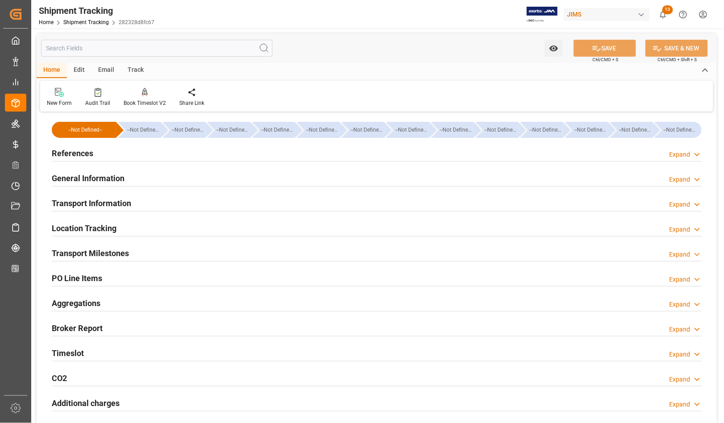
scroll to position [0, 0]
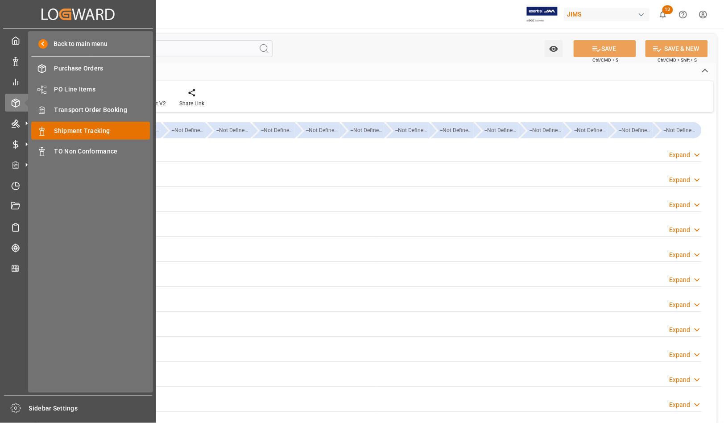
click at [72, 132] on span "Shipment Tracking" at bounding box center [102, 130] width 96 height 9
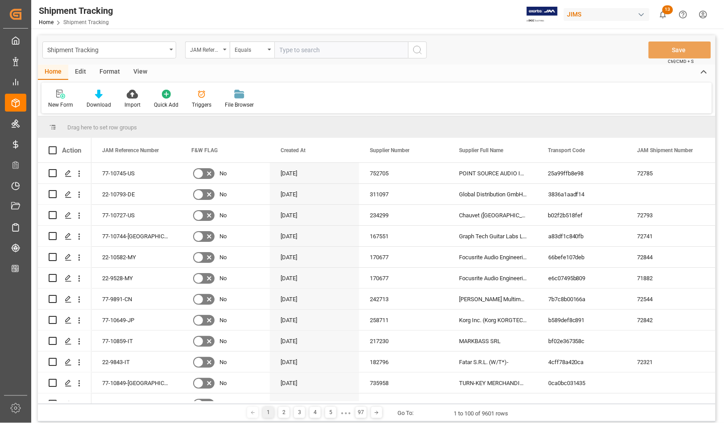
click at [302, 49] on input "text" at bounding box center [341, 49] width 134 height 17
type input "77-9590-DE"
click at [417, 48] on icon "search button" at bounding box center [417, 50] width 11 height 11
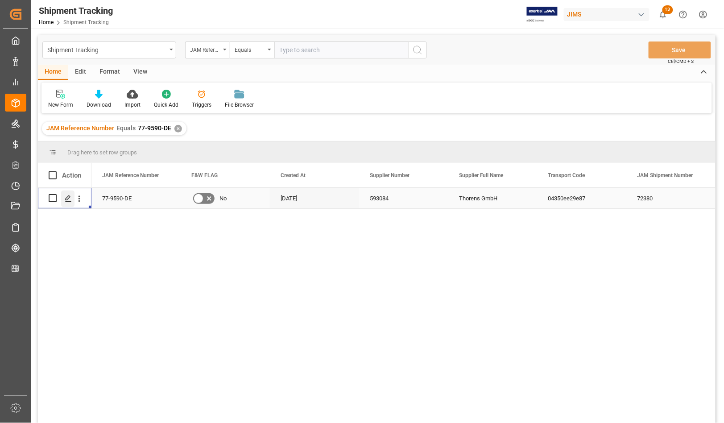
click at [66, 198] on polygon "Press SPACE to select this row." at bounding box center [68, 197] width 4 height 4
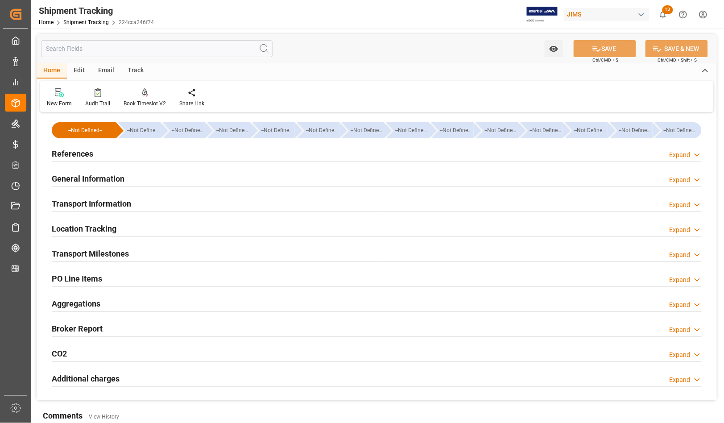
type input "[DATE] 00:00"
type input "[DATE]"
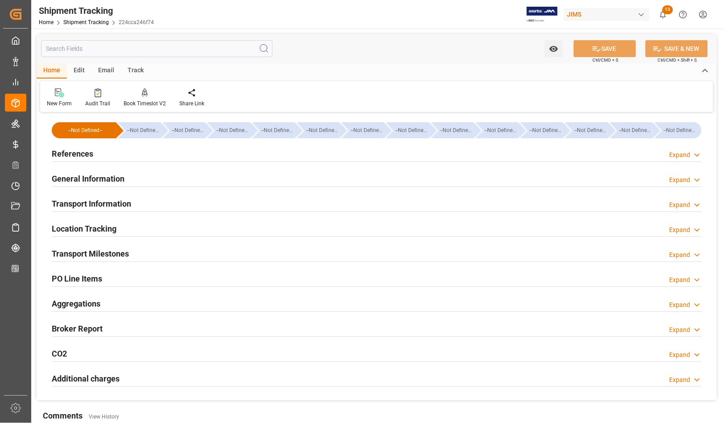
type input "[DATE]"
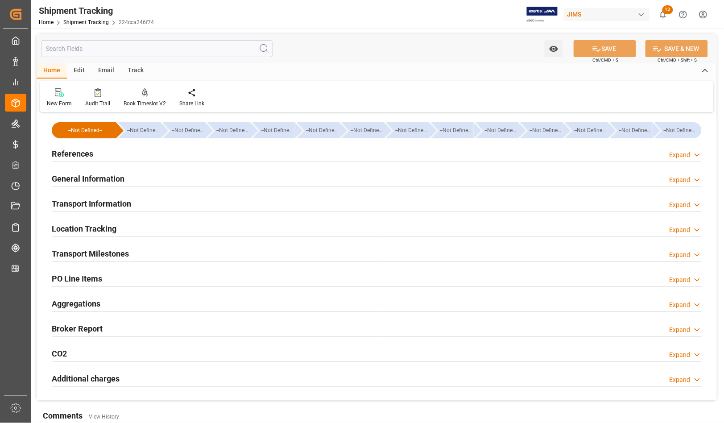
click at [67, 253] on h2 "Transport Milestones" at bounding box center [90, 253] width 77 height 12
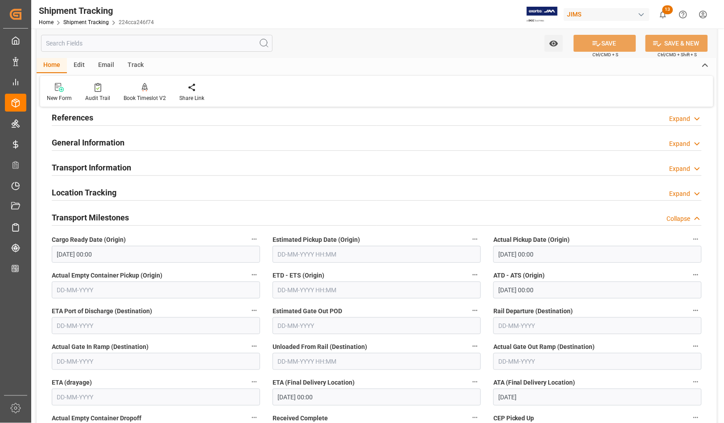
scroll to position [56, 0]
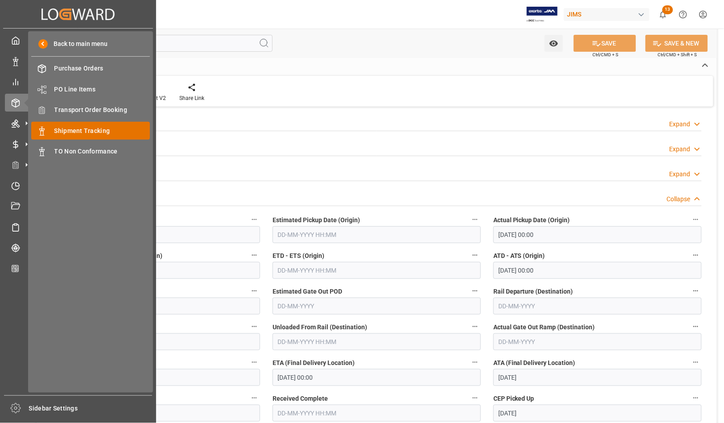
click at [73, 127] on span "Shipment Tracking" at bounding box center [102, 130] width 96 height 9
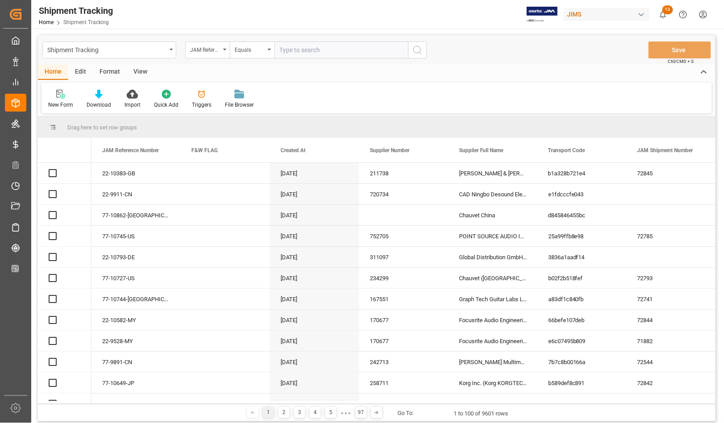
drag, startPoint x: 314, startPoint y: 49, endPoint x: 310, endPoint y: 54, distance: 6.6
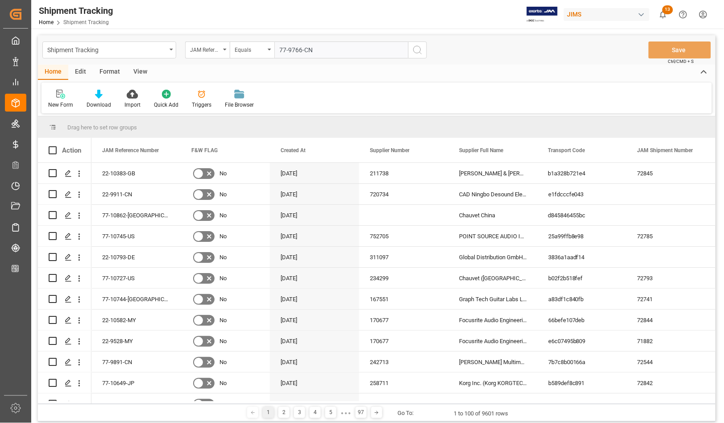
type input "77-9766-CN"
click at [412, 52] on button "search button" at bounding box center [417, 49] width 19 height 17
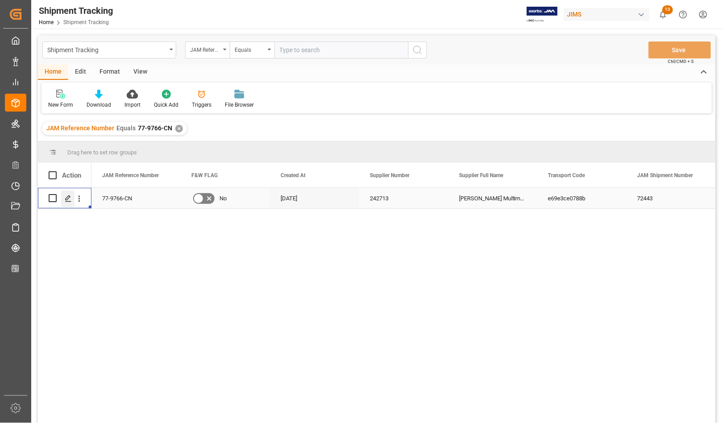
click at [63, 199] on div "Press SPACE to select this row." at bounding box center [67, 198] width 13 height 16
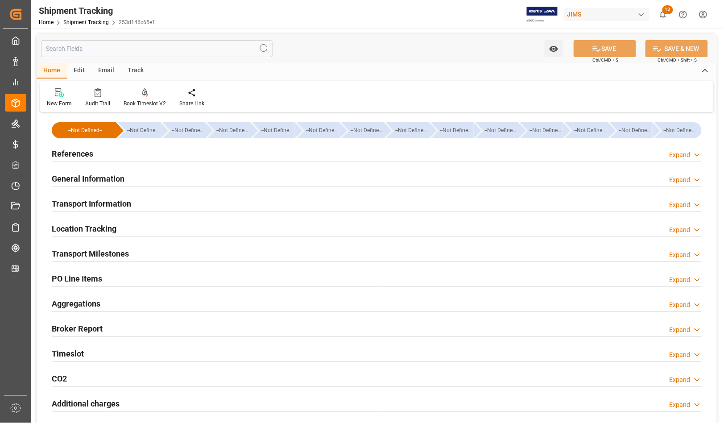
type input "[DATE] 00:00"
type input "[DATE]"
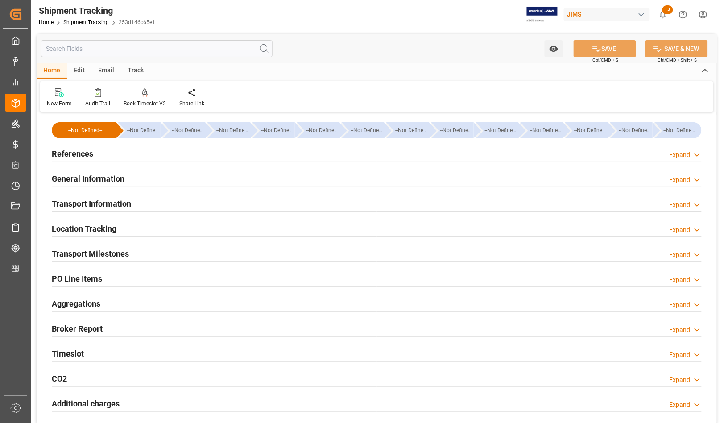
click at [77, 255] on h2 "Transport Milestones" at bounding box center [90, 253] width 77 height 12
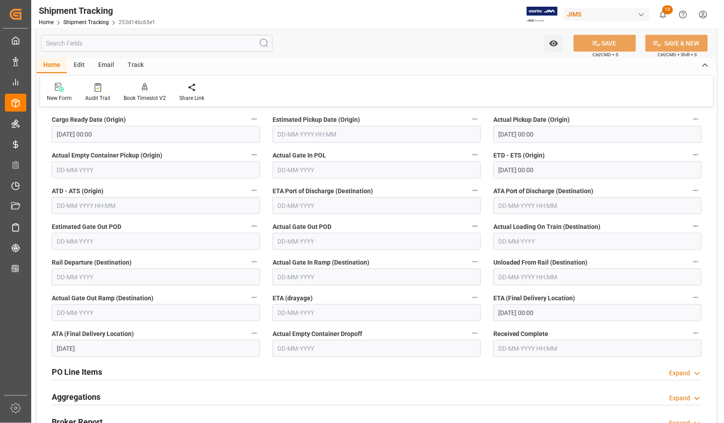
scroll to position [167, 0]
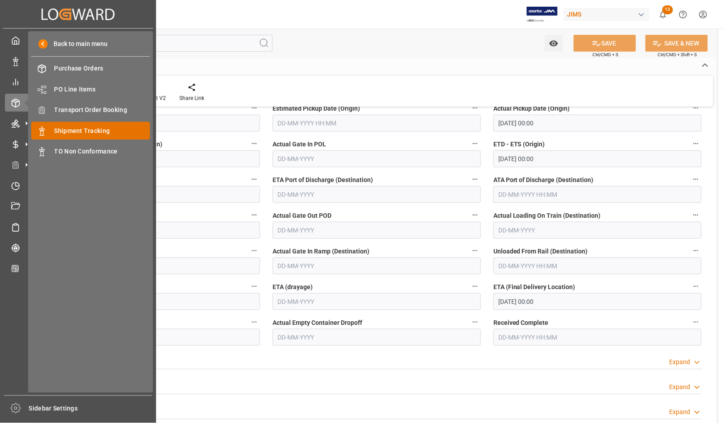
click at [62, 128] on span "Shipment Tracking" at bounding box center [102, 130] width 96 height 9
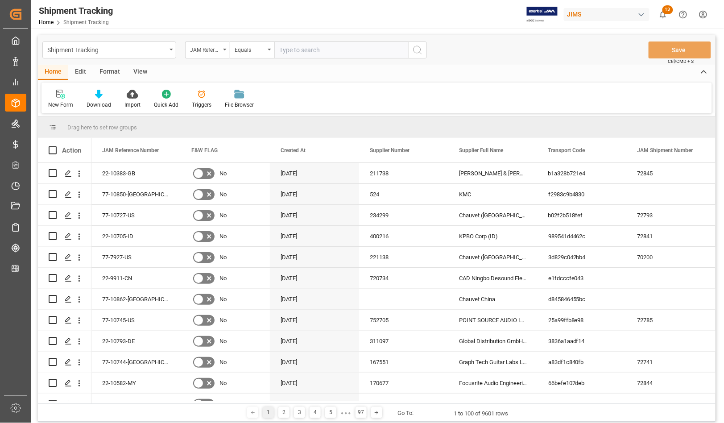
click at [304, 48] on input "text" at bounding box center [341, 49] width 134 height 17
type input "77-10269-[GEOGRAPHIC_DATA]"
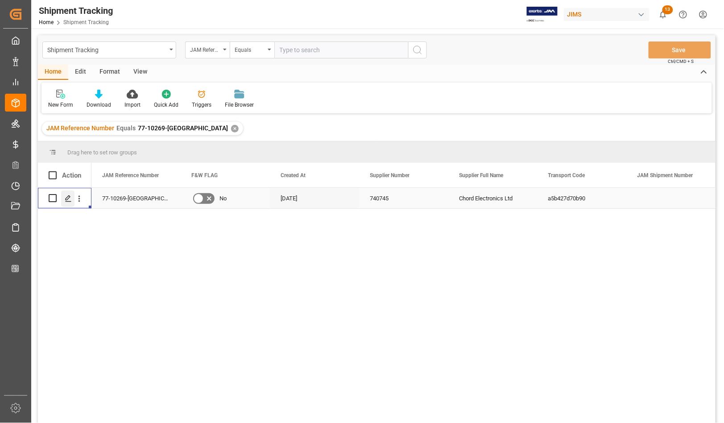
click at [66, 201] on line "Press SPACE to select this row." at bounding box center [68, 201] width 5 height 0
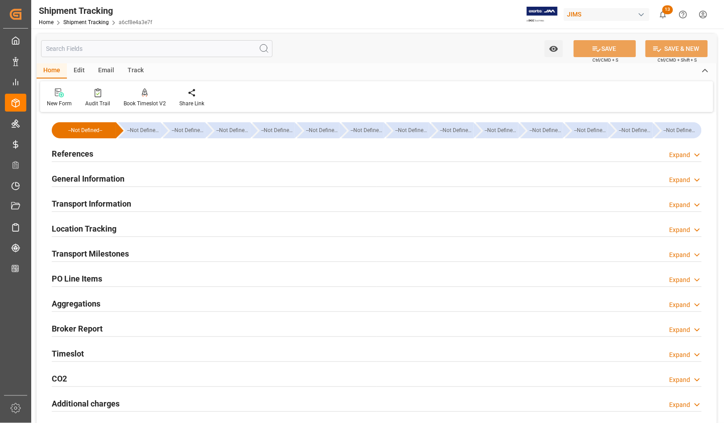
click at [81, 153] on h2 "References" at bounding box center [72, 154] width 41 height 12
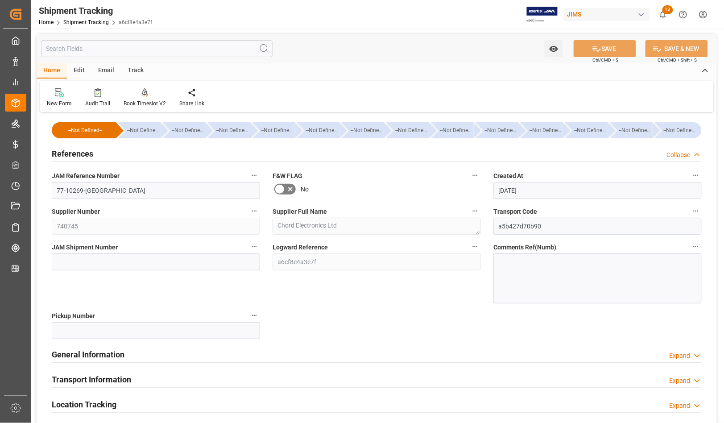
click at [81, 153] on h2 "References" at bounding box center [72, 154] width 41 height 12
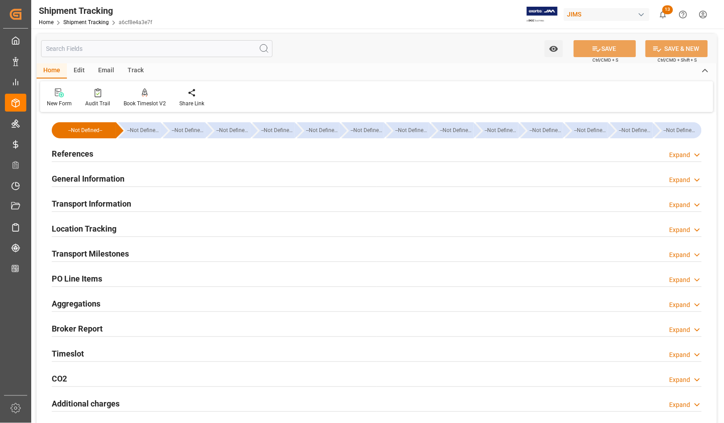
click at [91, 250] on h2 "Transport Milestones" at bounding box center [90, 253] width 77 height 12
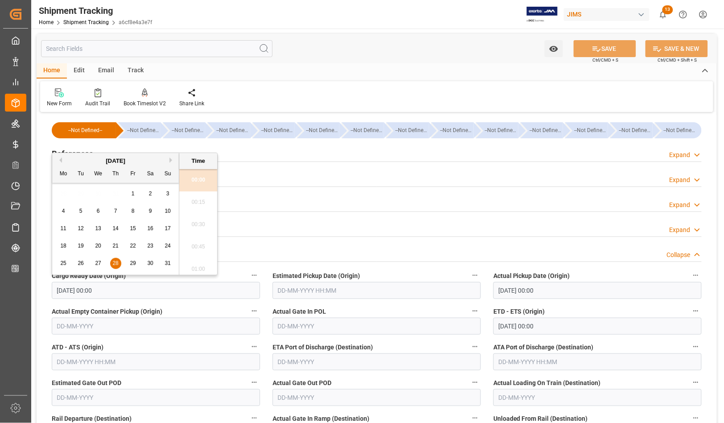
click at [108, 292] on input "[DATE] 00:00" at bounding box center [156, 290] width 208 height 17
click at [172, 160] on button "Next Month" at bounding box center [171, 159] width 5 height 5
click at [63, 194] on span "1" at bounding box center [63, 193] width 3 height 6
type input "[DATE] 00:00"
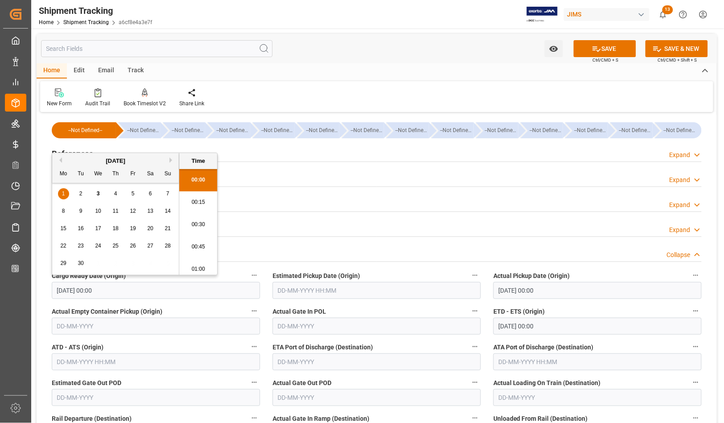
click at [525, 288] on input "[DATE] 00:00" at bounding box center [597, 290] width 208 height 17
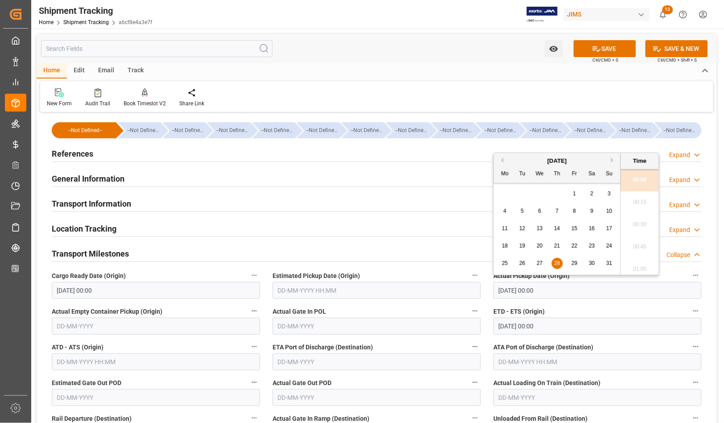
click at [611, 160] on button "Next Month" at bounding box center [613, 159] width 5 height 5
click at [504, 194] on span "1" at bounding box center [504, 193] width 3 height 6
type input "[DATE] 00:00"
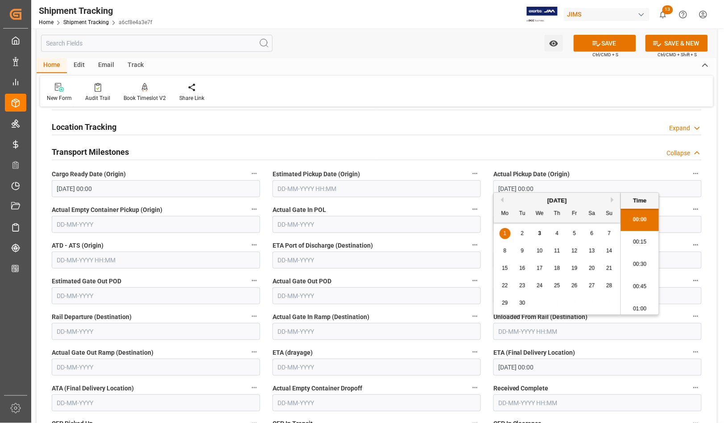
scroll to position [111, 0]
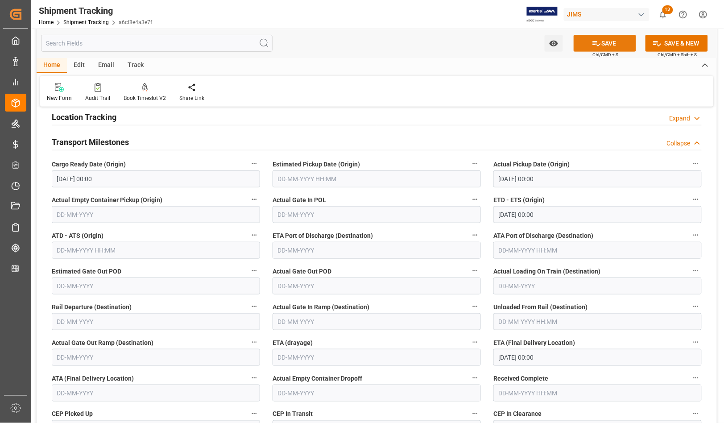
click at [628, 45] on button "SAVE" at bounding box center [604, 43] width 62 height 17
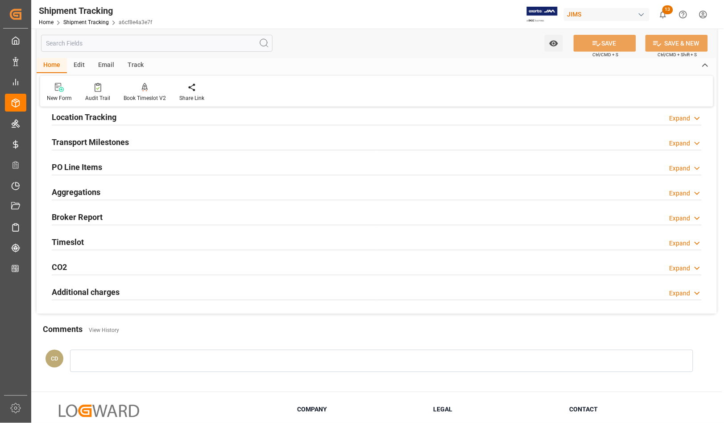
scroll to position [0, 0]
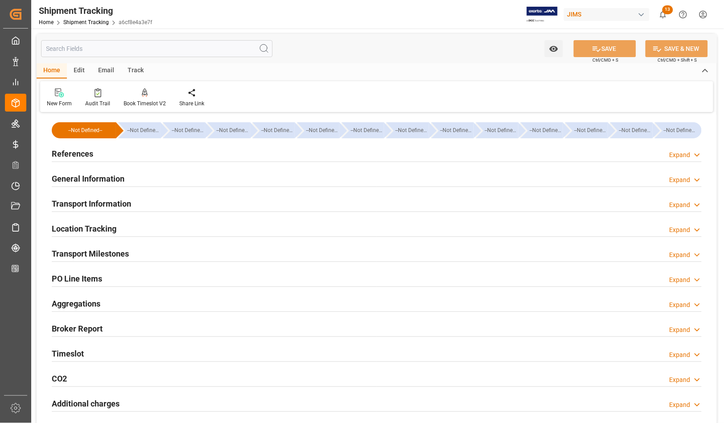
click at [80, 150] on h2 "References" at bounding box center [72, 154] width 41 height 12
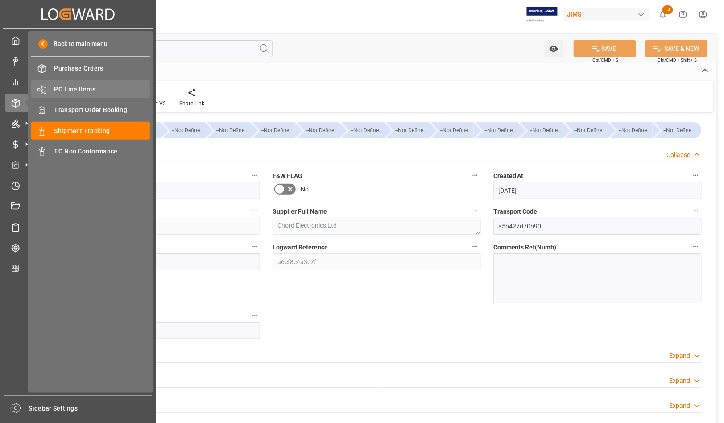
click at [68, 90] on span "PO Line Items" at bounding box center [102, 89] width 96 height 9
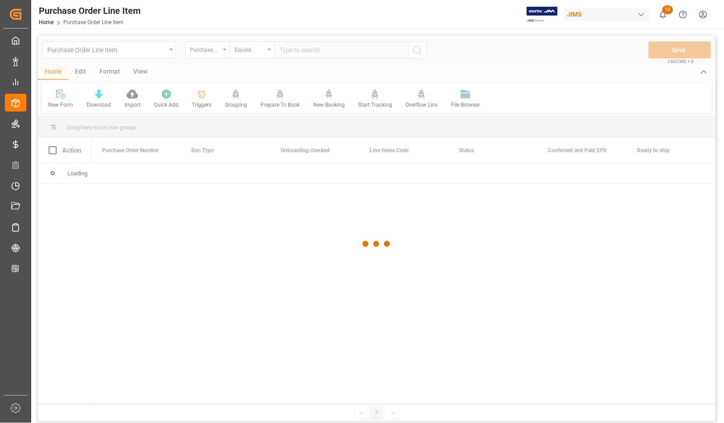
click at [195, 52] on div at bounding box center [376, 243] width 677 height 417
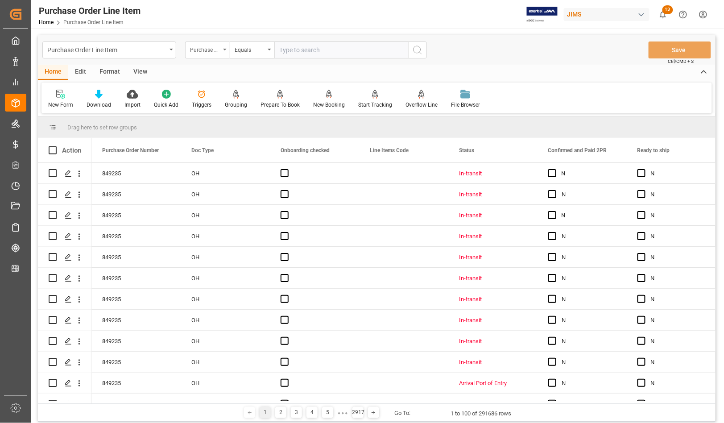
click at [212, 49] on div "Purchase Order Number" at bounding box center [205, 49] width 30 height 10
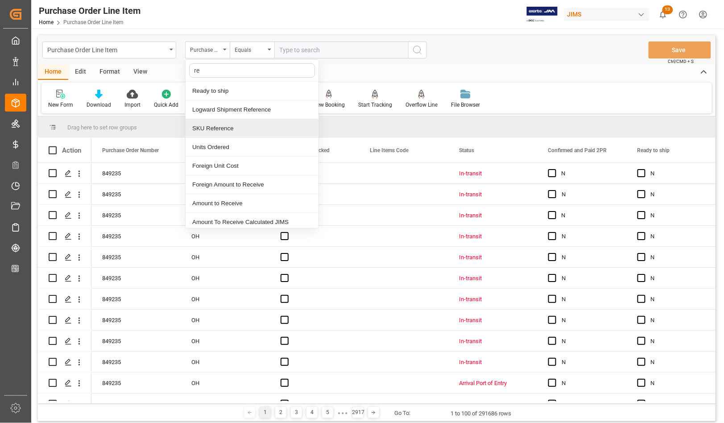
type input "ref"
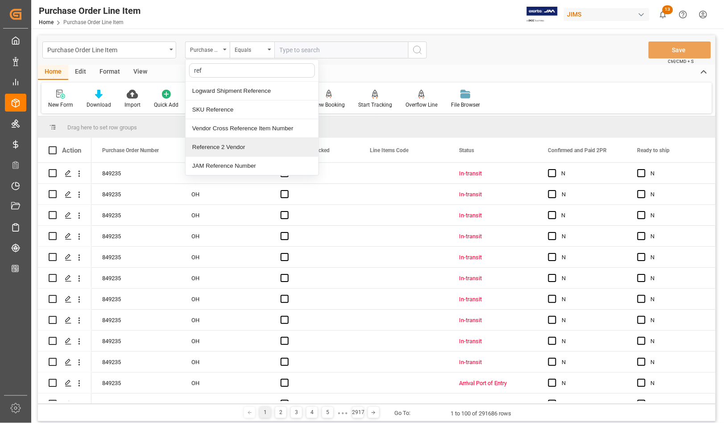
click at [207, 144] on div "Reference 2 Vendor" at bounding box center [251, 147] width 133 height 19
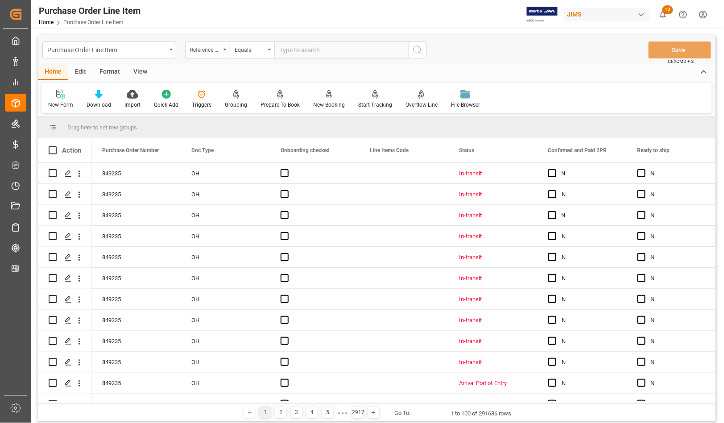
click at [292, 52] on input "text" at bounding box center [341, 49] width 134 height 17
click at [142, 73] on div "View" at bounding box center [140, 72] width 27 height 15
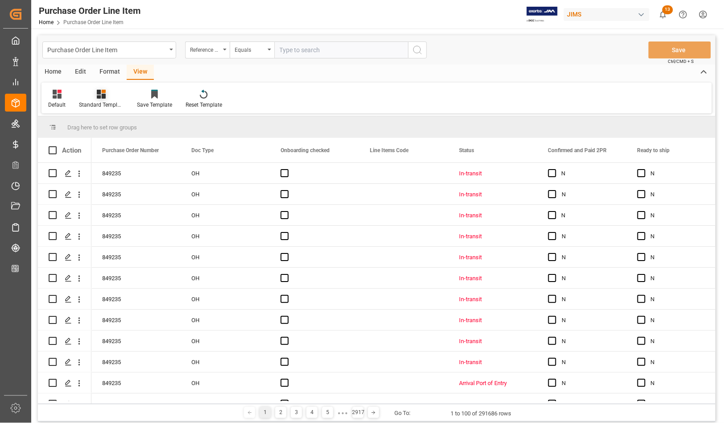
click at [94, 94] on div at bounding box center [101, 93] width 45 height 9
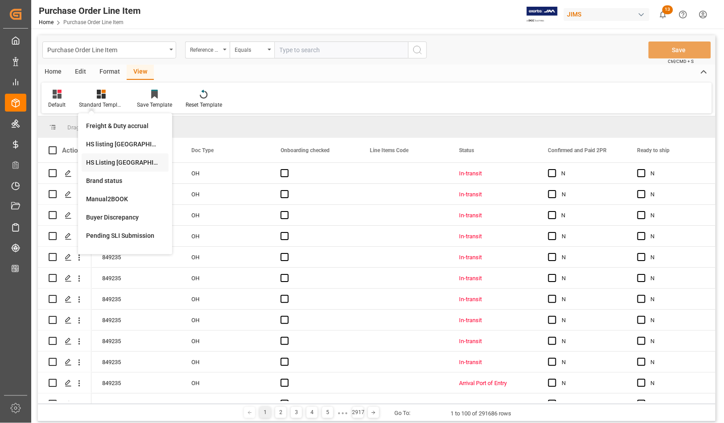
click at [103, 162] on div "HS Listing [GEOGRAPHIC_DATA]" at bounding box center [125, 162] width 78 height 9
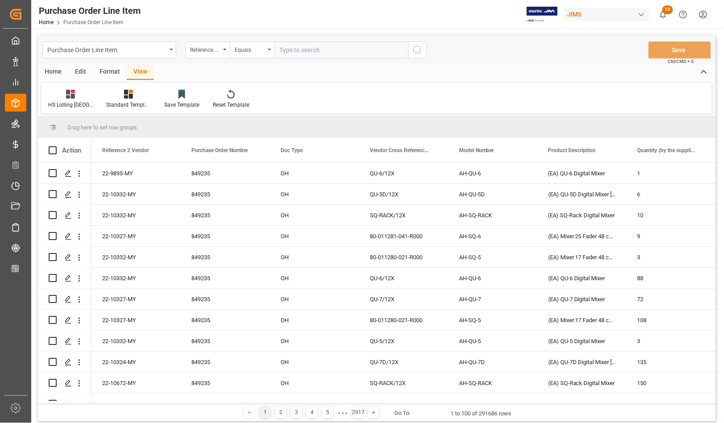
click at [285, 50] on input "text" at bounding box center [341, 49] width 134 height 17
type input "77-10269-[GEOGRAPHIC_DATA]"
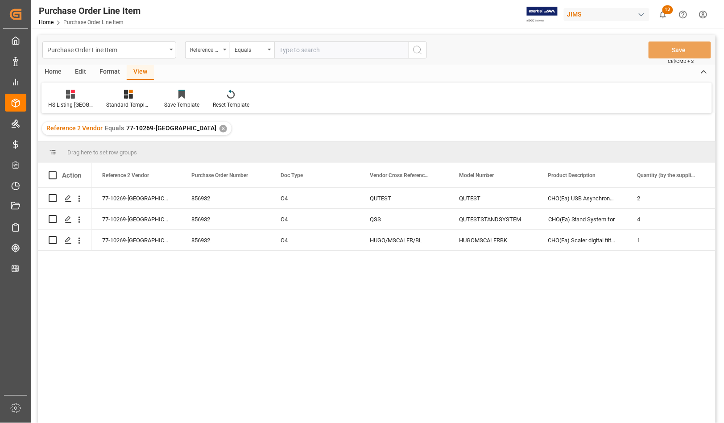
click at [52, 71] on div "Home" at bounding box center [53, 72] width 30 height 15
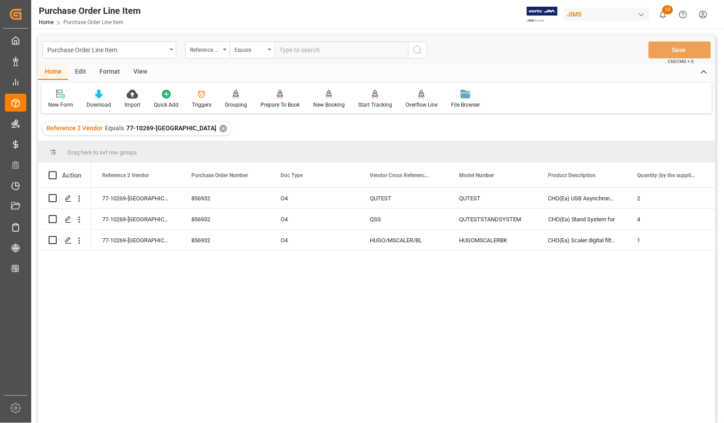
click at [92, 104] on div "Download" at bounding box center [98, 105] width 25 height 8
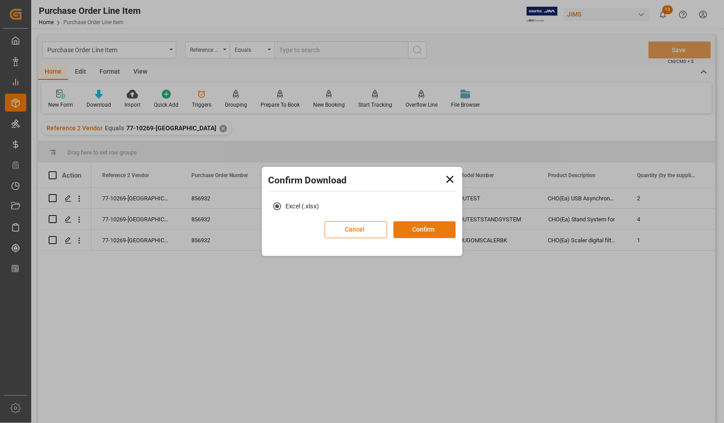
click at [416, 232] on button "Confirm" at bounding box center [424, 229] width 62 height 17
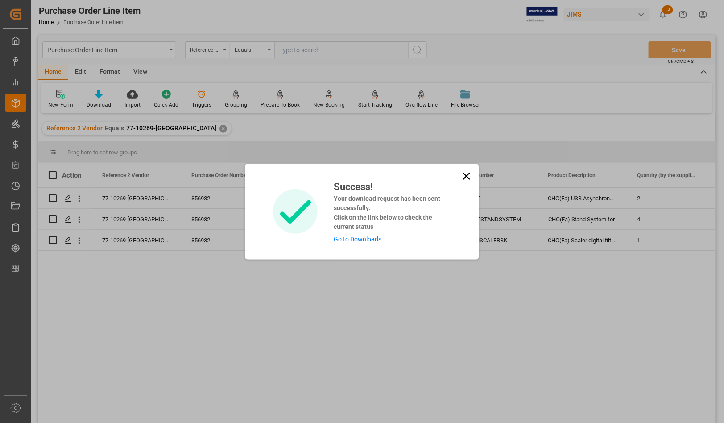
click at [362, 239] on link "Go to Downloads" at bounding box center [357, 238] width 48 height 7
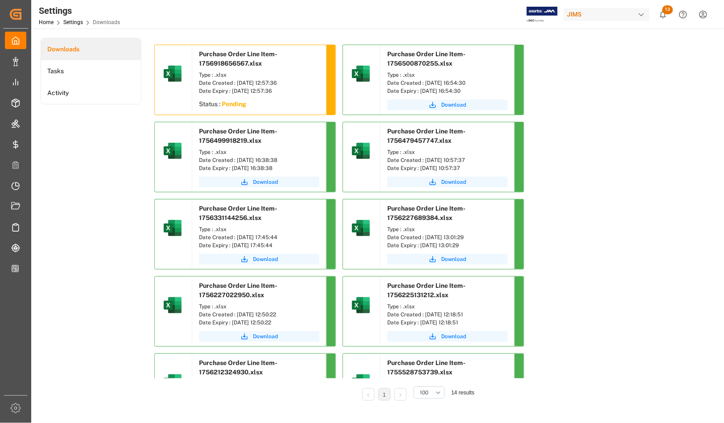
click at [221, 82] on div "Date Created : [DATE] 12:57:36" at bounding box center [259, 83] width 120 height 8
click at [256, 181] on span "Download" at bounding box center [265, 182] width 25 height 8
click at [239, 77] on div "Type : .xlsx" at bounding box center [259, 75] width 120 height 8
click at [58, 52] on li "Downloads" at bounding box center [91, 49] width 100 height 22
click at [63, 72] on li "Tasks" at bounding box center [91, 71] width 100 height 22
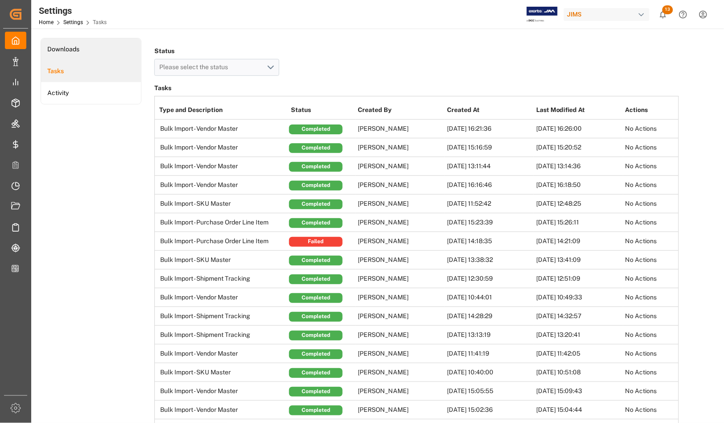
click at [70, 48] on li "Downloads" at bounding box center [91, 49] width 100 height 22
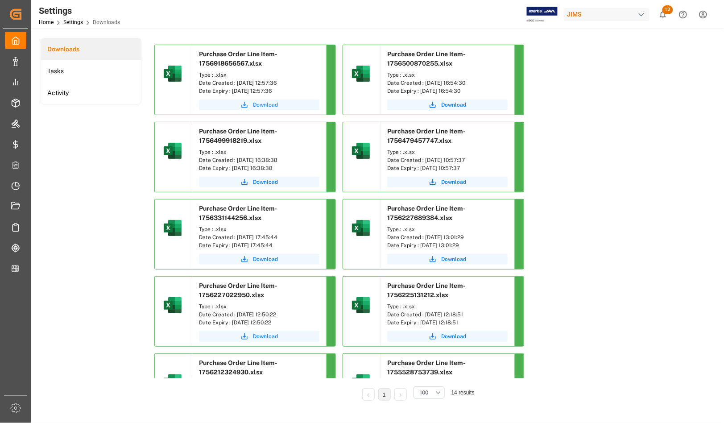
click at [265, 103] on span "Download" at bounding box center [265, 105] width 25 height 8
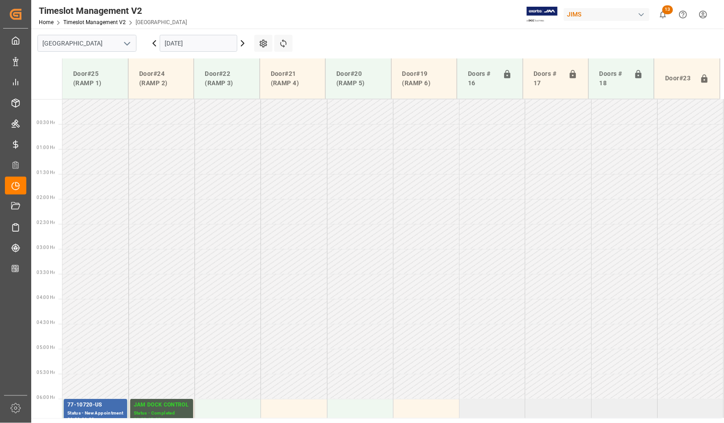
scroll to position [224, 0]
